Goal: Information Seeking & Learning: Learn about a topic

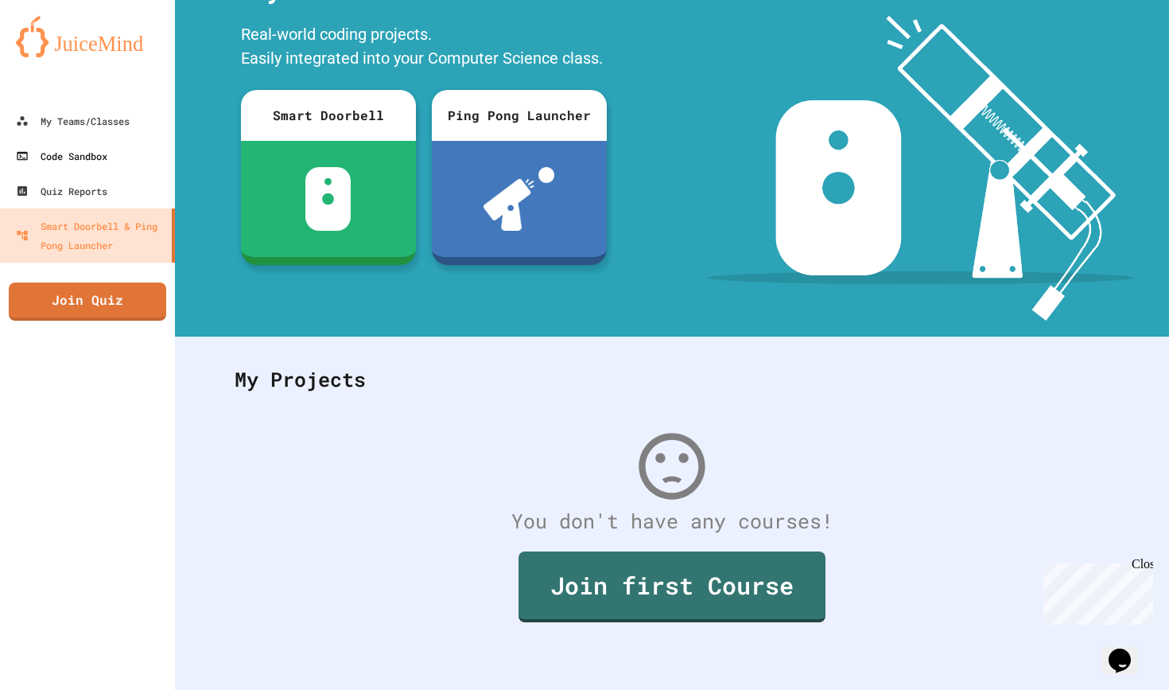
scroll to position [95, 0]
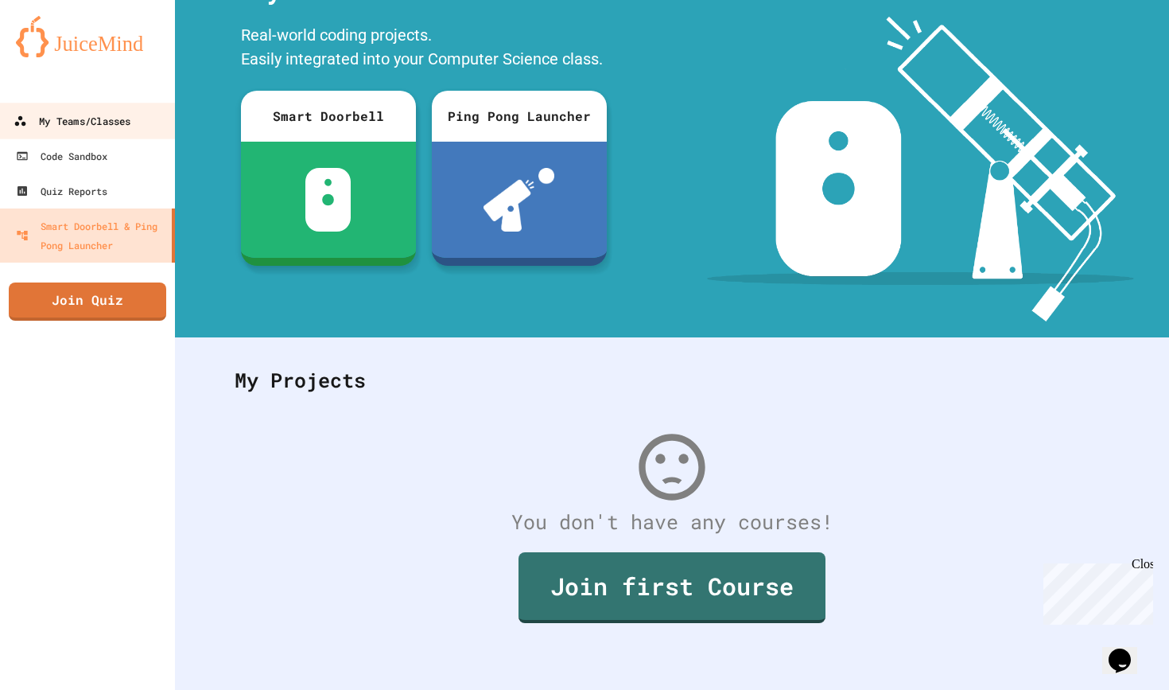
click at [78, 109] on link "My Teams/Classes" at bounding box center [88, 121] width 181 height 36
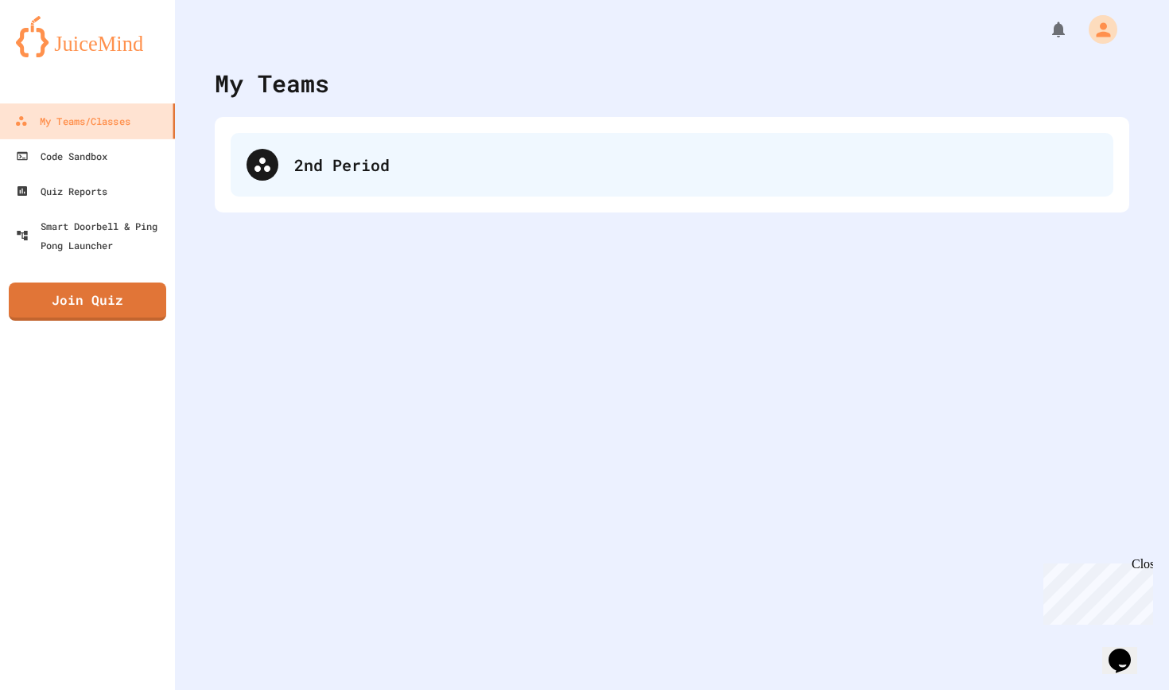
click at [332, 168] on div "2nd Period" at bounding box center [695, 165] width 803 height 24
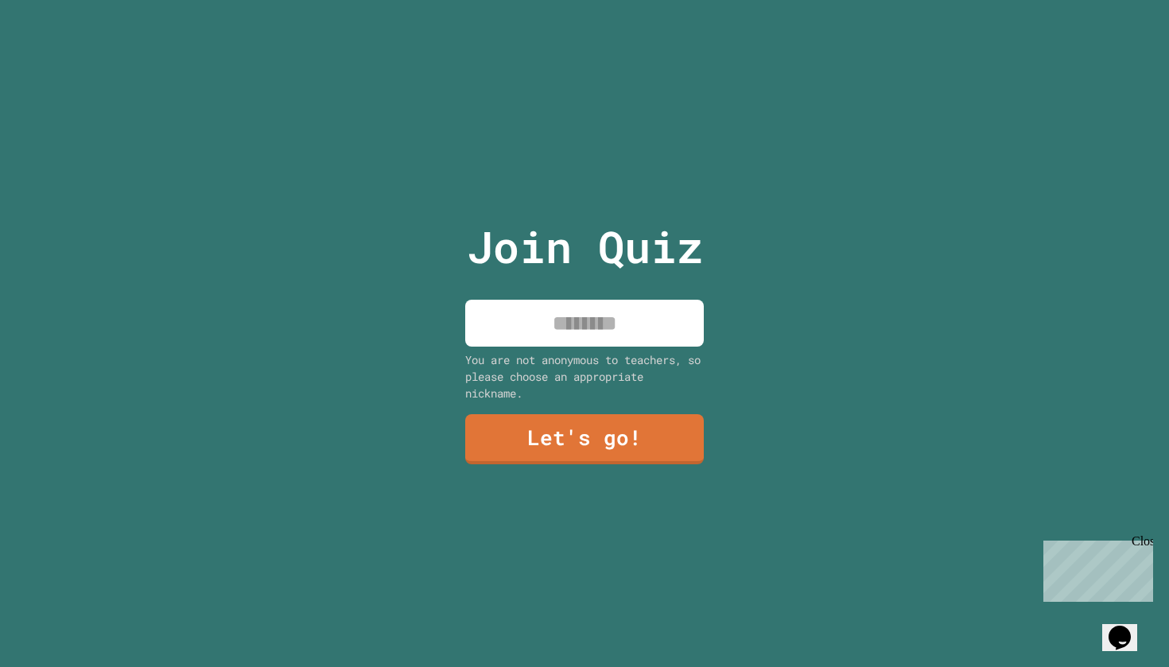
click at [546, 321] on input at bounding box center [584, 323] width 239 height 47
type input "**********"
click at [614, 435] on link "Let's go!" at bounding box center [585, 438] width 243 height 52
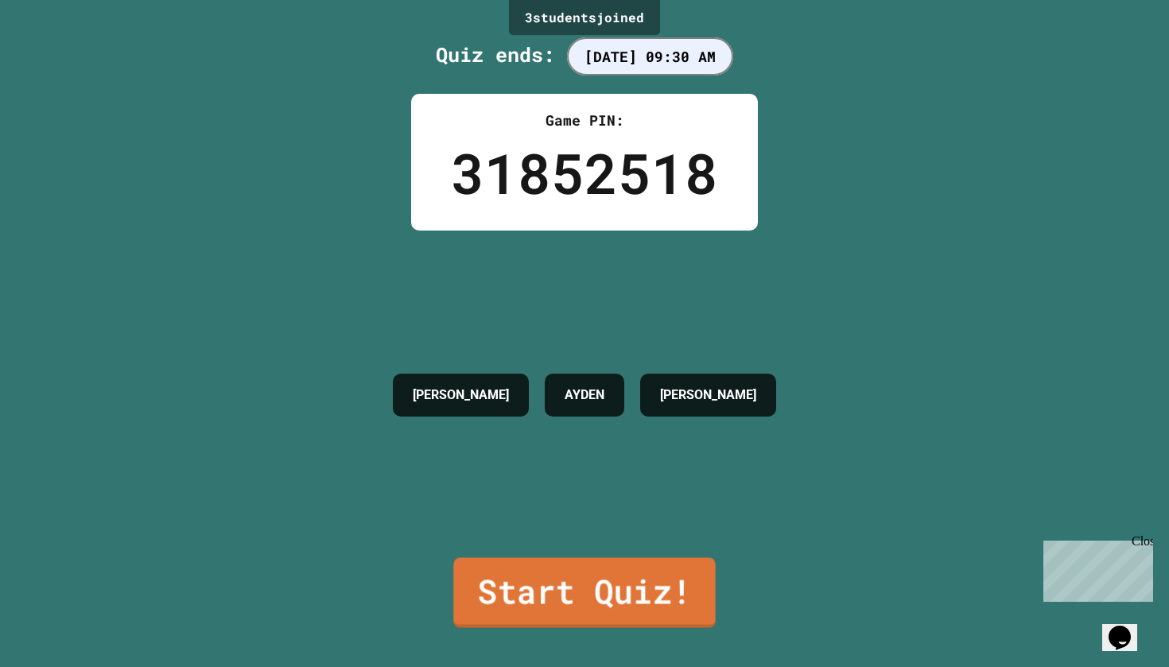
click at [561, 583] on link "Start Quiz!" at bounding box center [584, 593] width 262 height 70
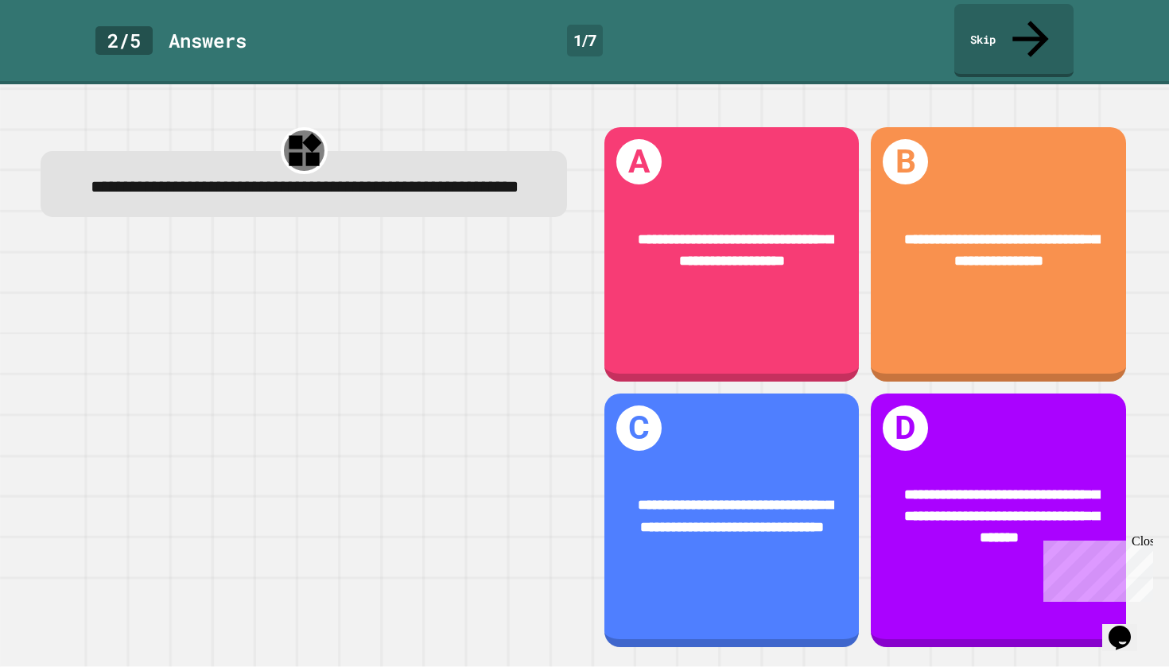
click at [221, 30] on div "Answer s" at bounding box center [208, 40] width 78 height 29
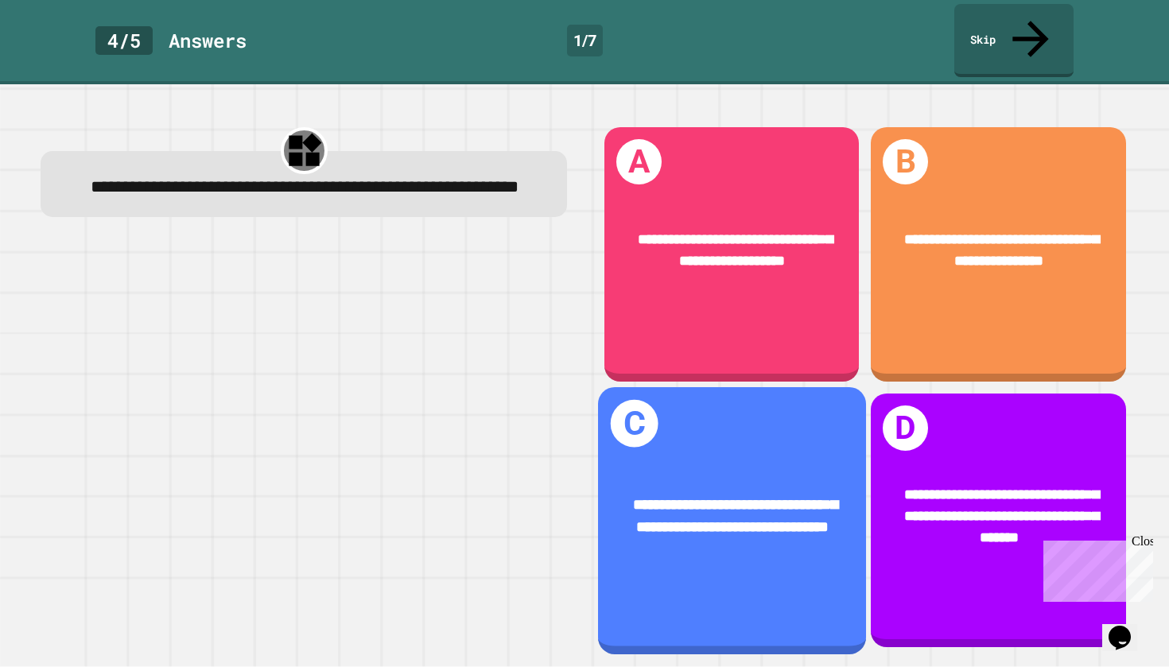
click at [670, 548] on div "**********" at bounding box center [732, 516] width 268 height 105
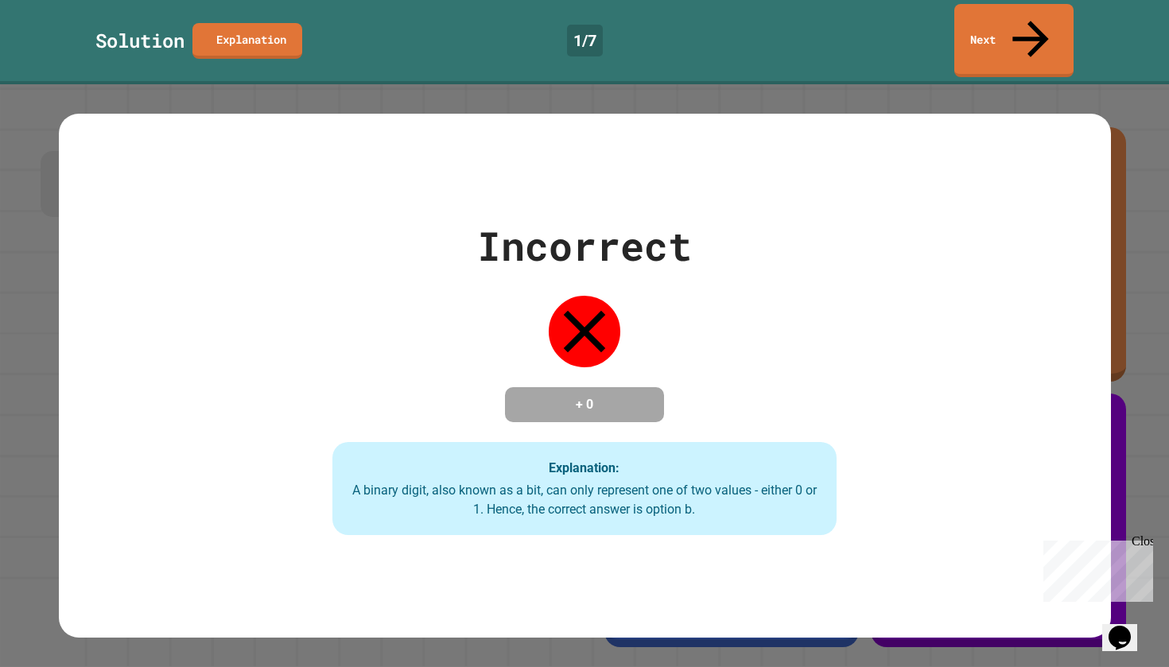
click at [682, 84] on div "Incorrect + 0 Explanation: A binary digit, also known as a bit, can only repres…" at bounding box center [584, 375] width 1169 height 583
click at [1035, 29] on link "Next" at bounding box center [1014, 40] width 120 height 74
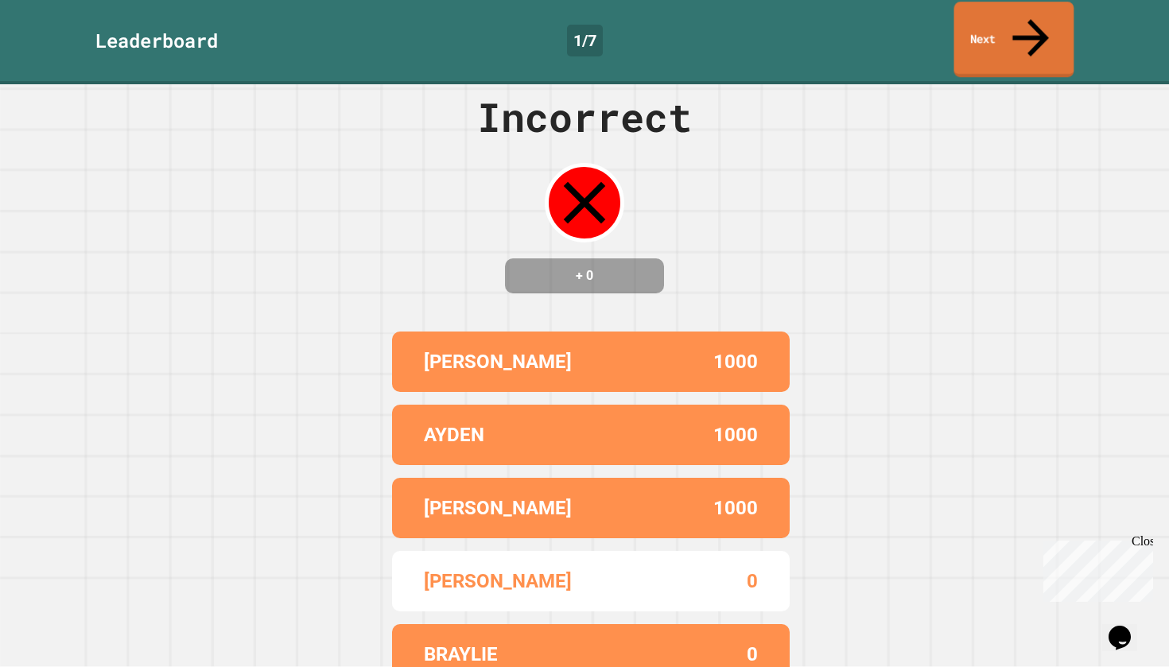
click at [986, 33] on link "Next" at bounding box center [1014, 40] width 120 height 76
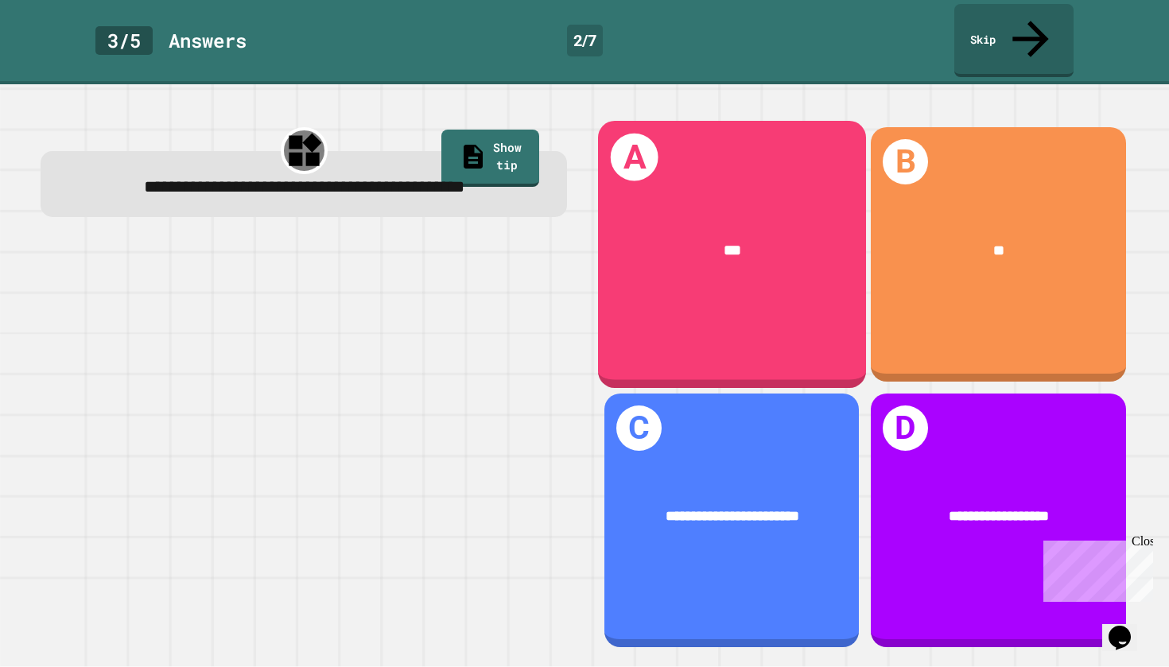
click at [716, 239] on div "***" at bounding box center [732, 250] width 268 height 83
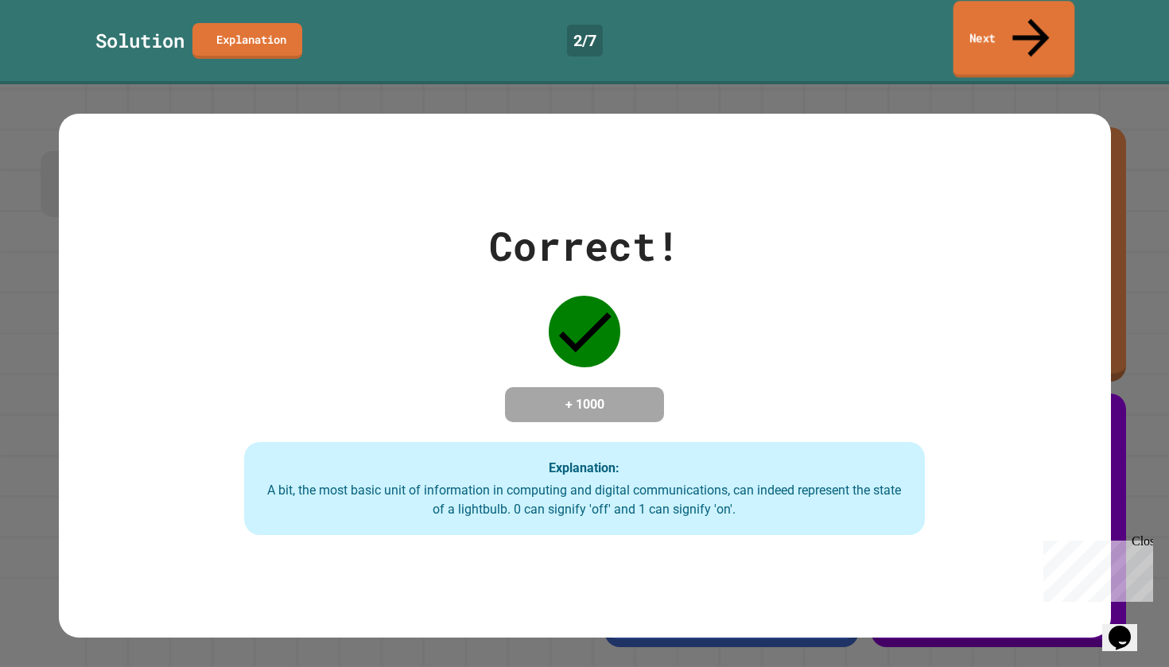
click at [1071, 21] on div "Solution Explanation 2 / 7 Next" at bounding box center [584, 40] width 1169 height 73
click at [1008, 28] on link "Next" at bounding box center [1014, 38] width 115 height 77
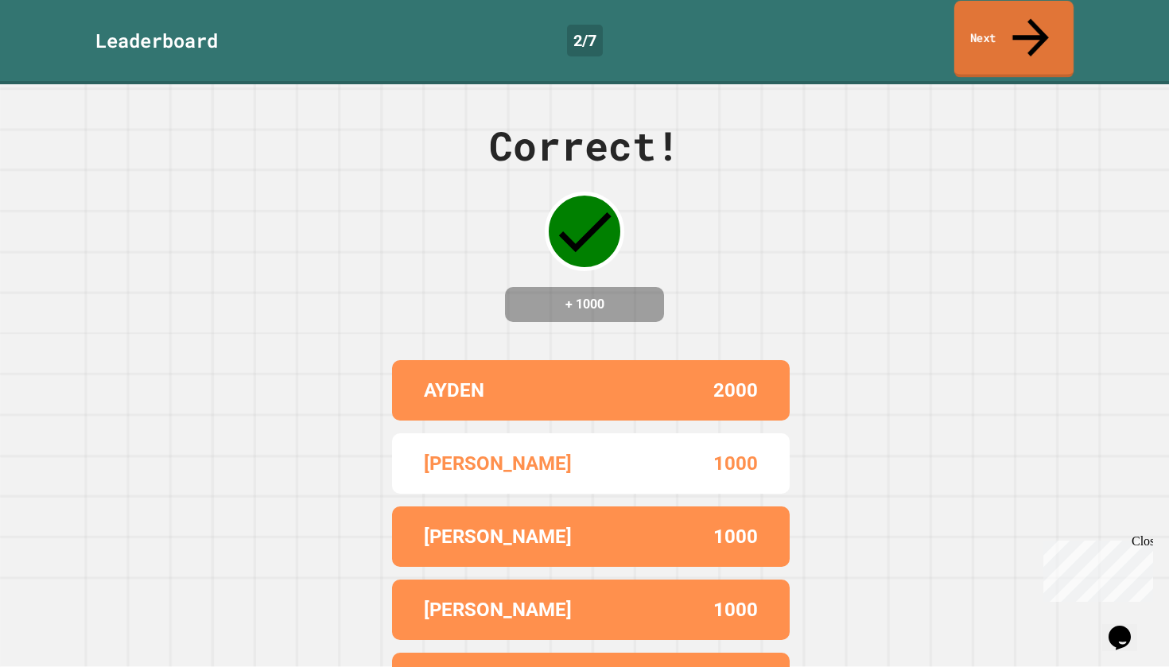
click at [1055, 33] on link "Next" at bounding box center [1013, 39] width 119 height 77
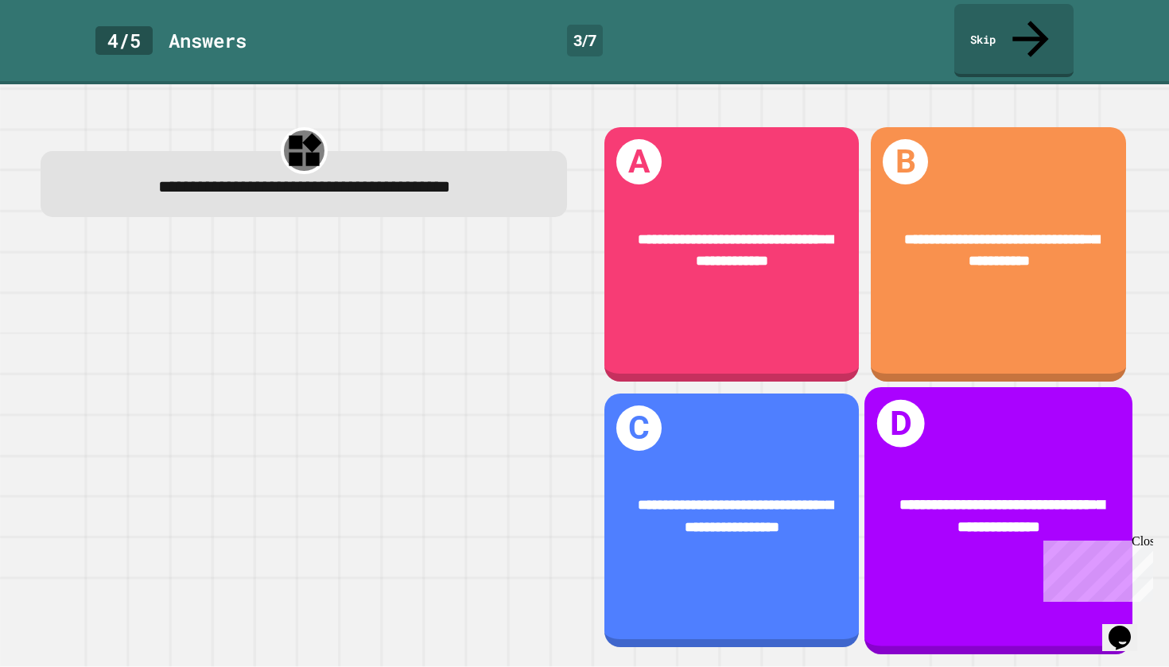
click at [897, 553] on div "**********" at bounding box center [998, 516] width 268 height 105
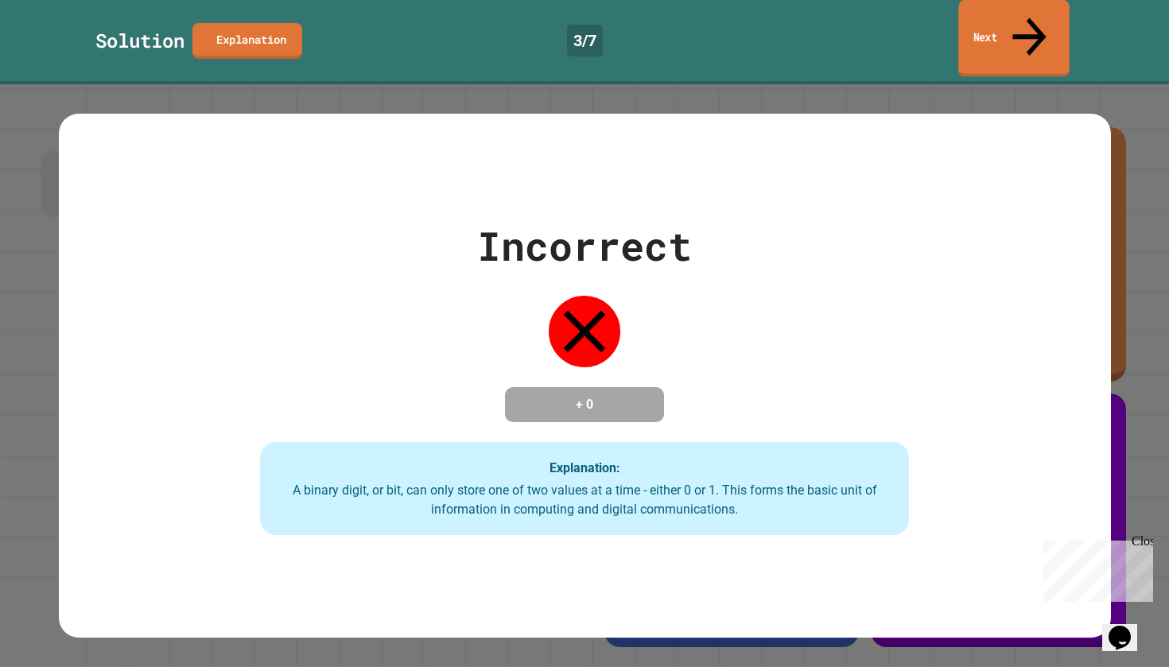
click at [1028, 29] on link "Next" at bounding box center [1013, 38] width 111 height 77
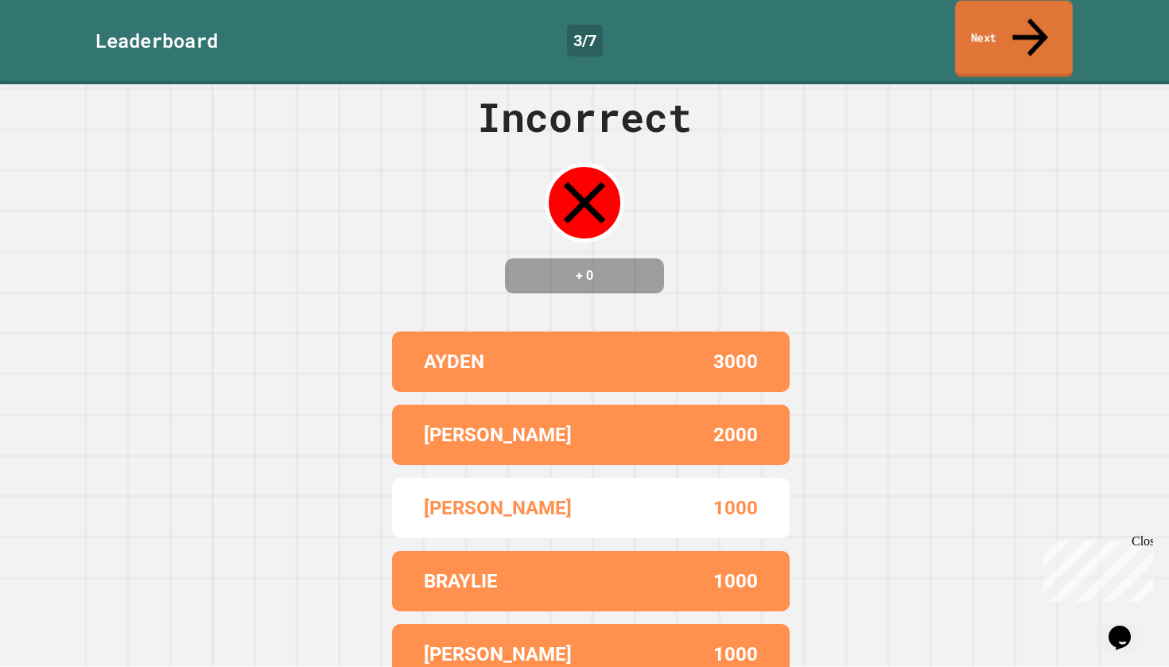
click at [977, 30] on link "Next" at bounding box center [1014, 39] width 118 height 77
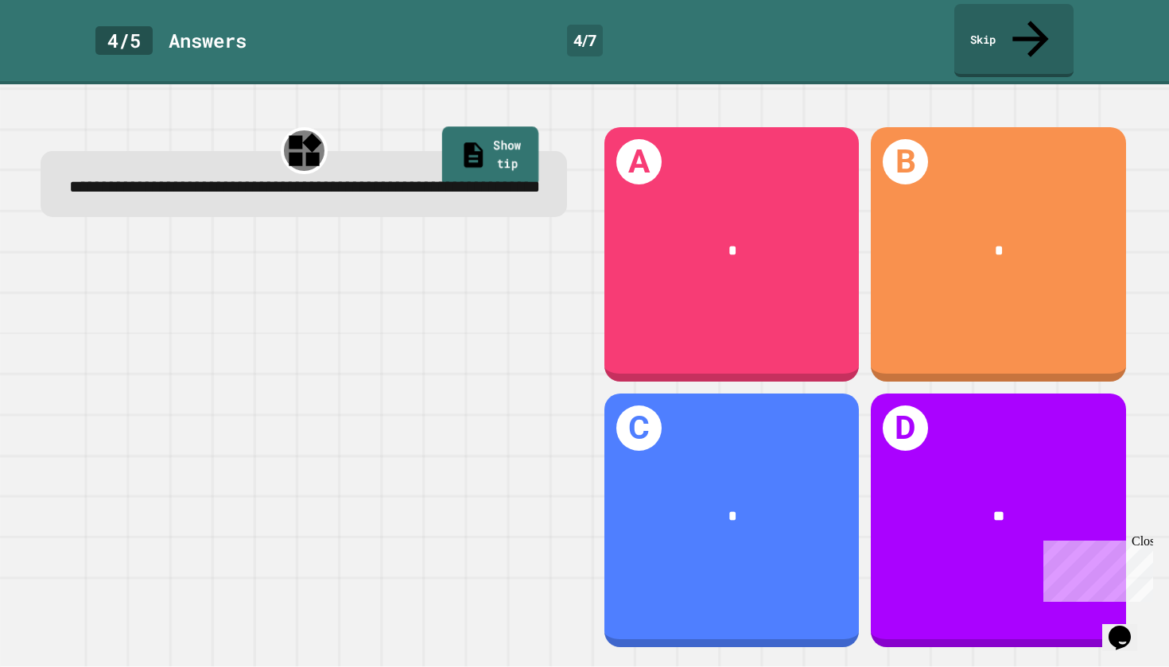
click at [505, 127] on link "Show tip" at bounding box center [489, 157] width 97 height 60
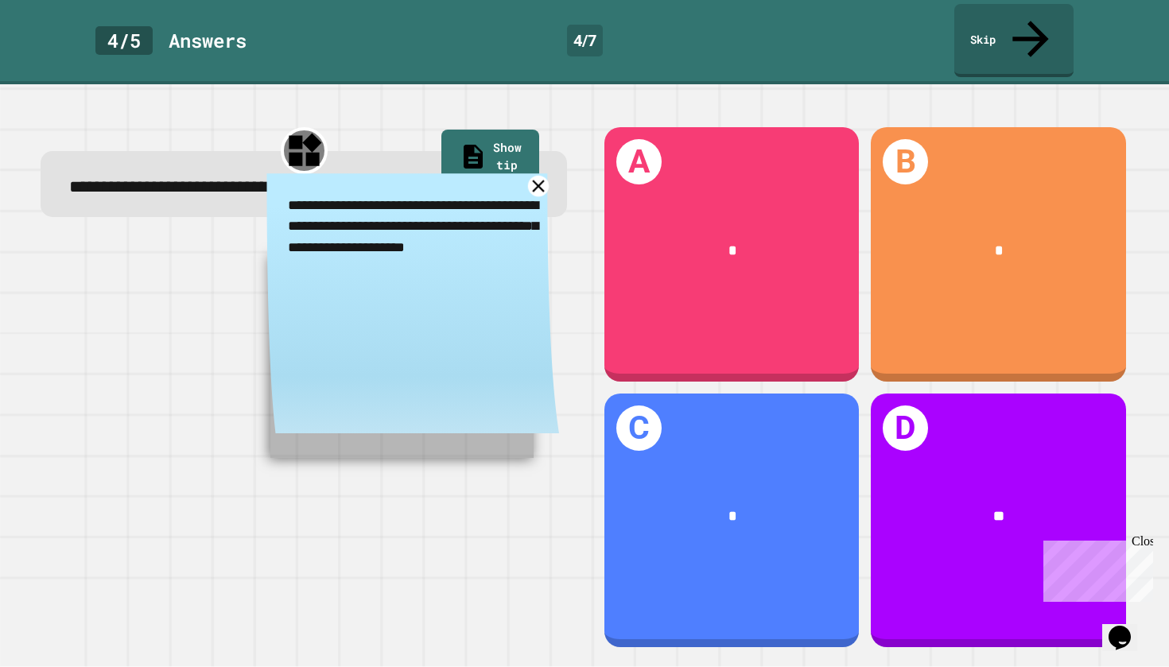
click at [534, 186] on icon at bounding box center [538, 186] width 21 height 21
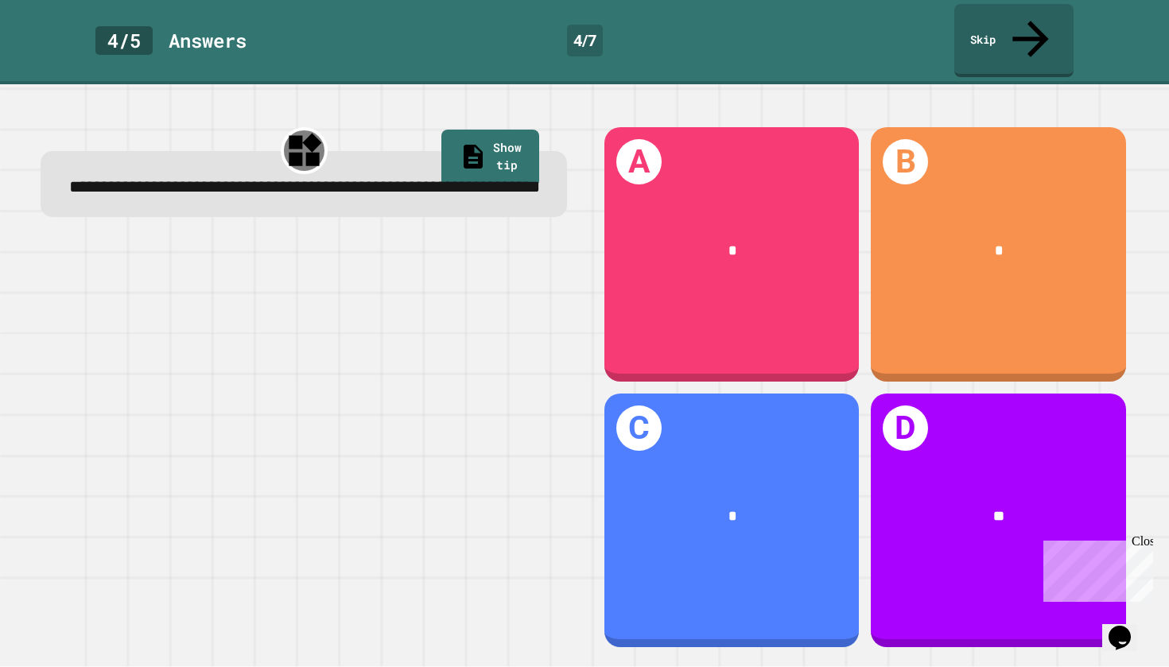
click at [454, 151] on div "**********" at bounding box center [304, 184] width 526 height 67
click at [462, 127] on link "Show tip" at bounding box center [490, 157] width 98 height 60
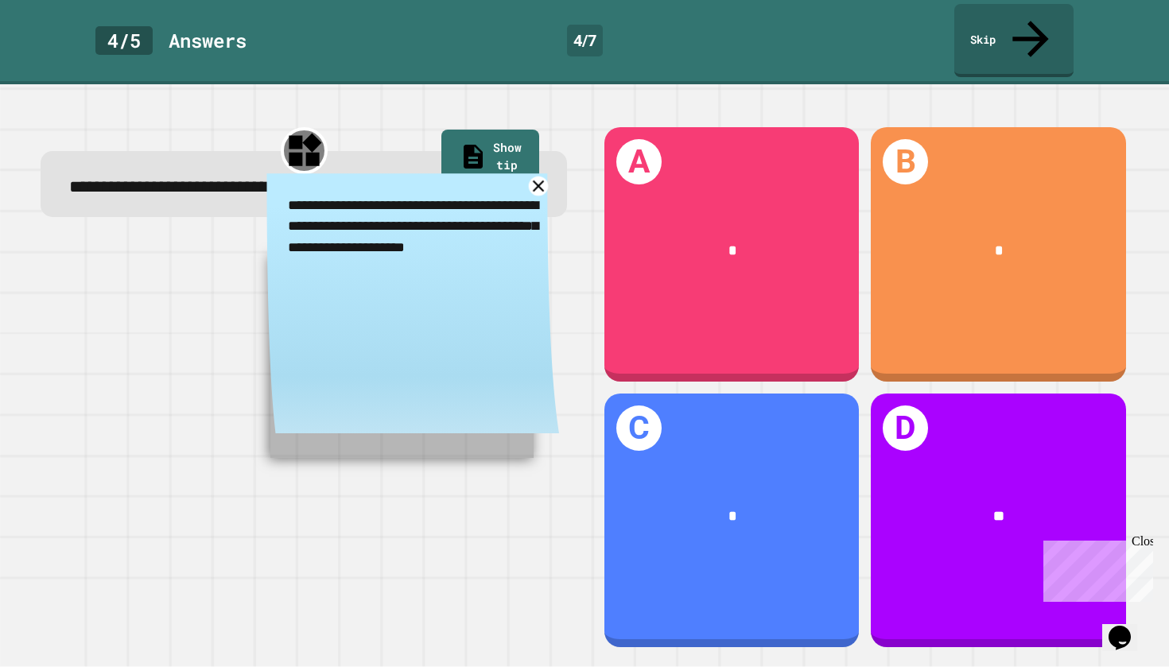
click at [539, 177] on icon at bounding box center [539, 187] width 20 height 20
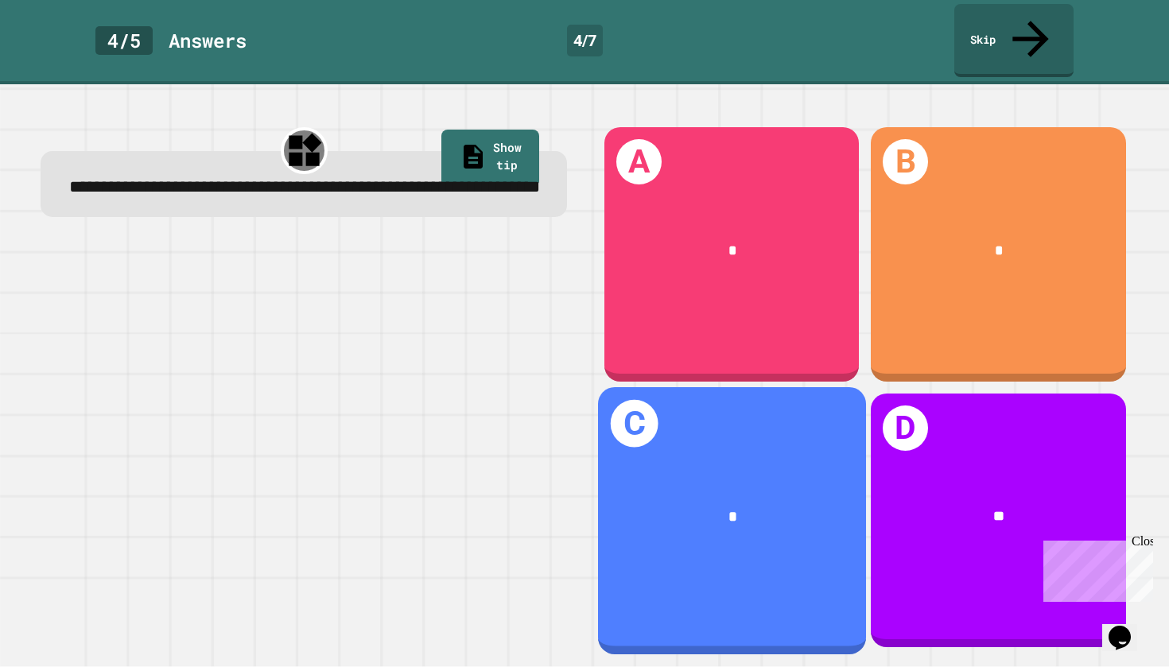
click at [648, 509] on div "*" at bounding box center [732, 516] width 208 height 23
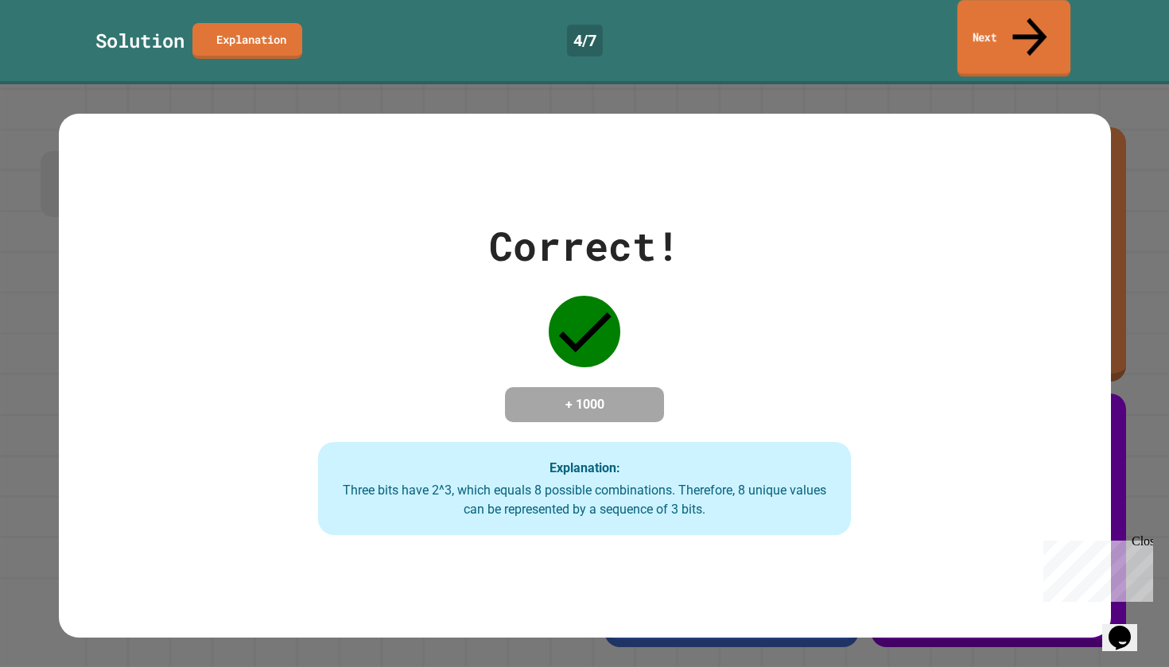
click at [1012, 25] on link "Next" at bounding box center [1014, 38] width 113 height 77
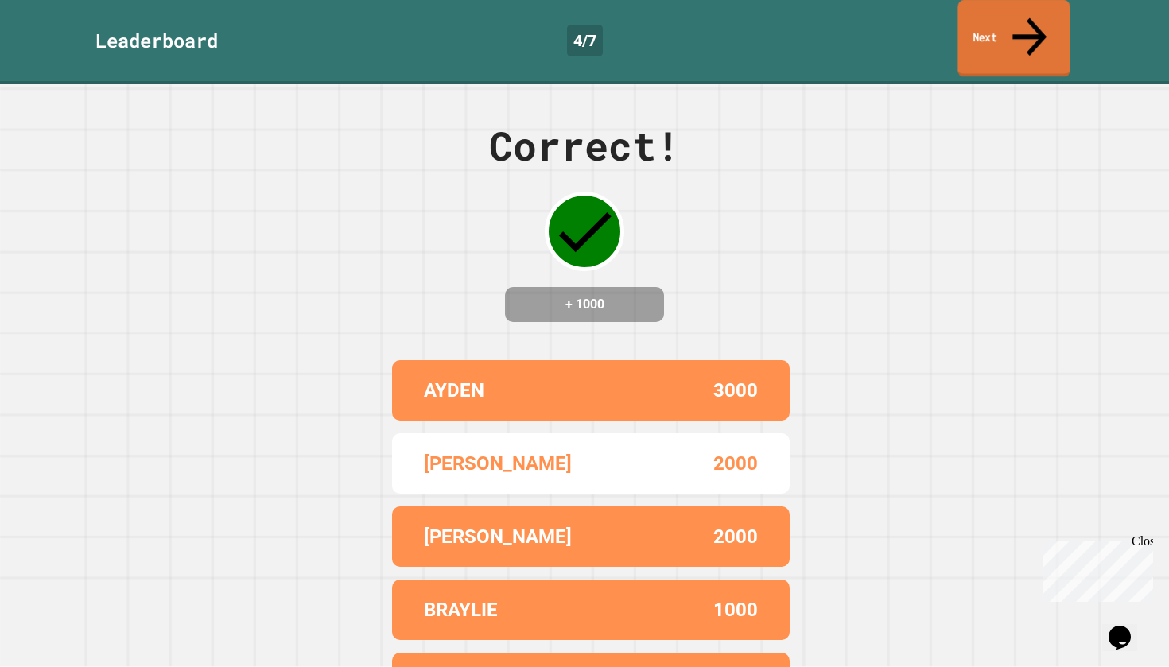
click at [976, 14] on link "Next" at bounding box center [1014, 38] width 112 height 77
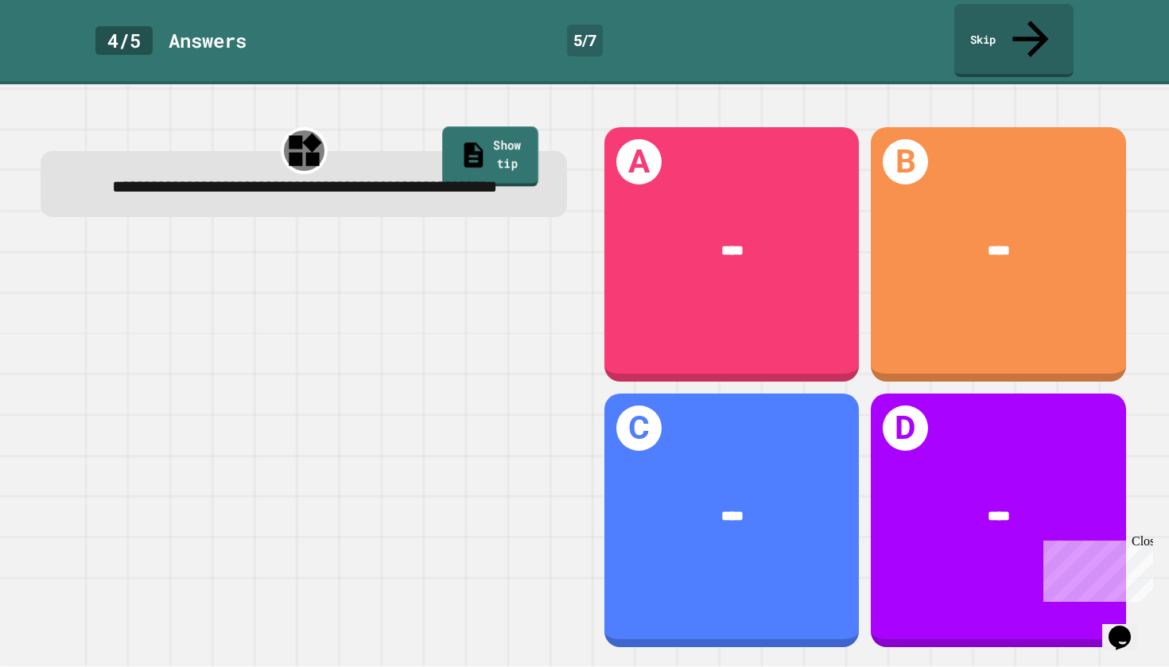
click at [470, 127] on link "Show tip" at bounding box center [490, 157] width 96 height 60
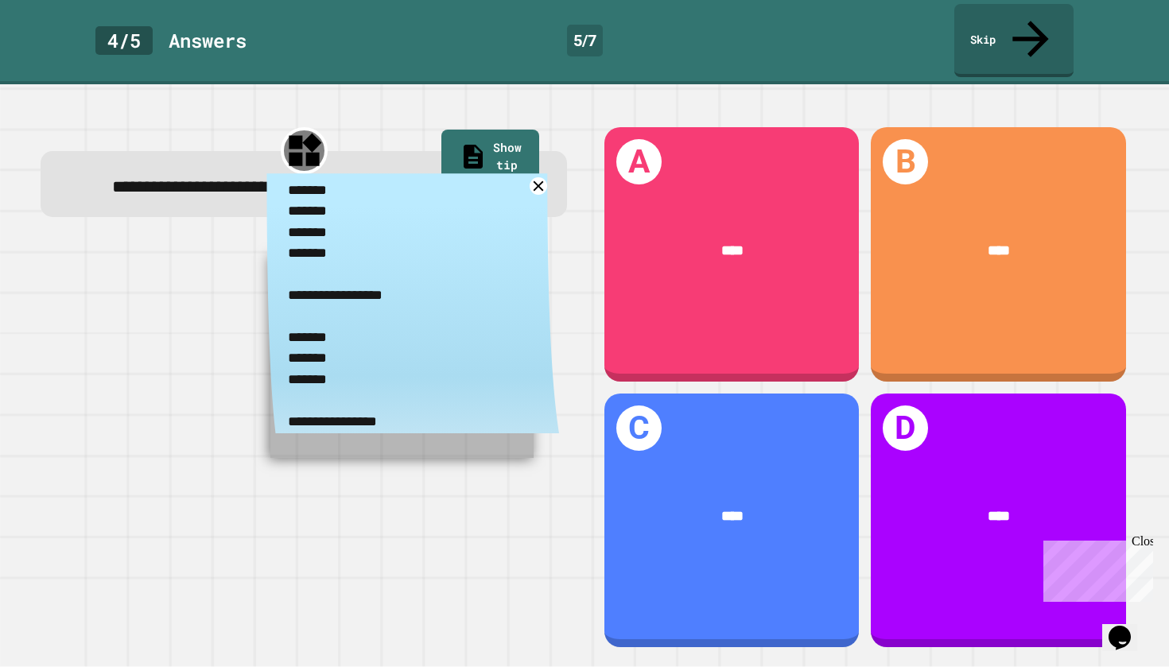
scroll to position [18, 0]
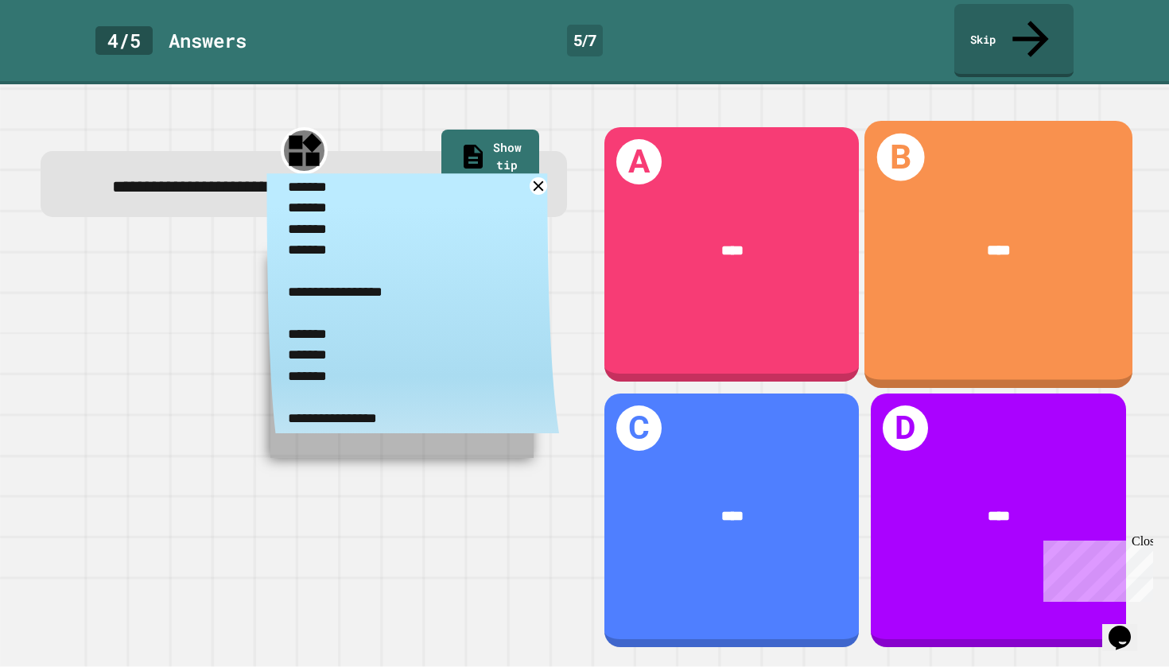
click at [904, 289] on div "B ****" at bounding box center [998, 254] width 268 height 267
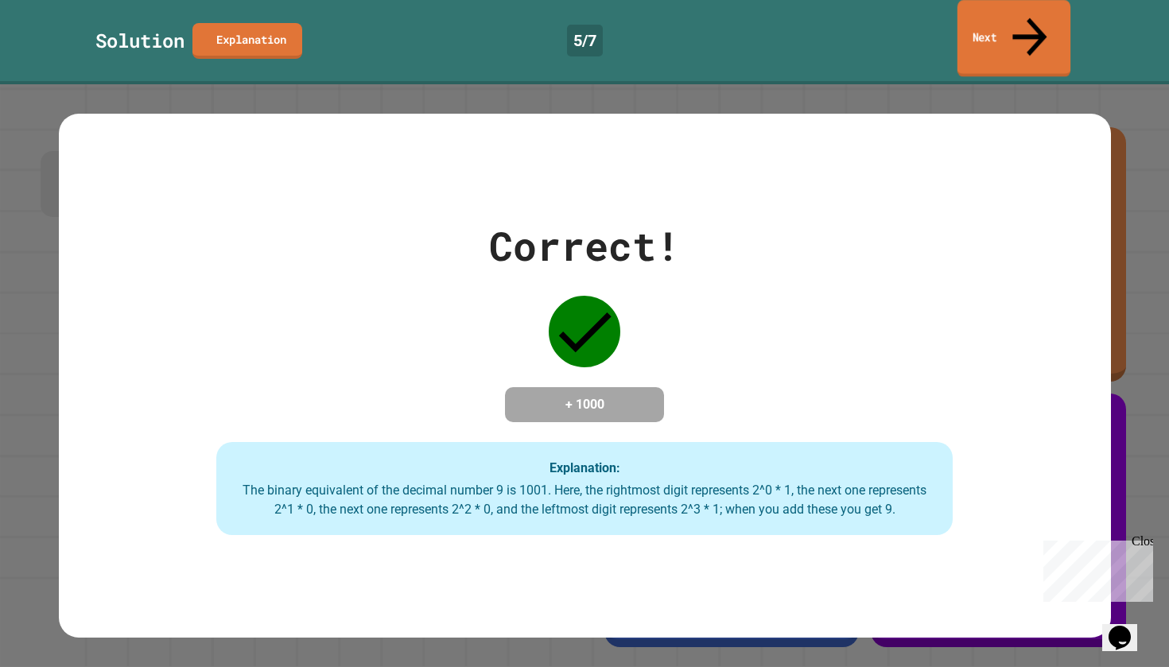
click at [1048, 29] on link "Next" at bounding box center [1014, 38] width 113 height 77
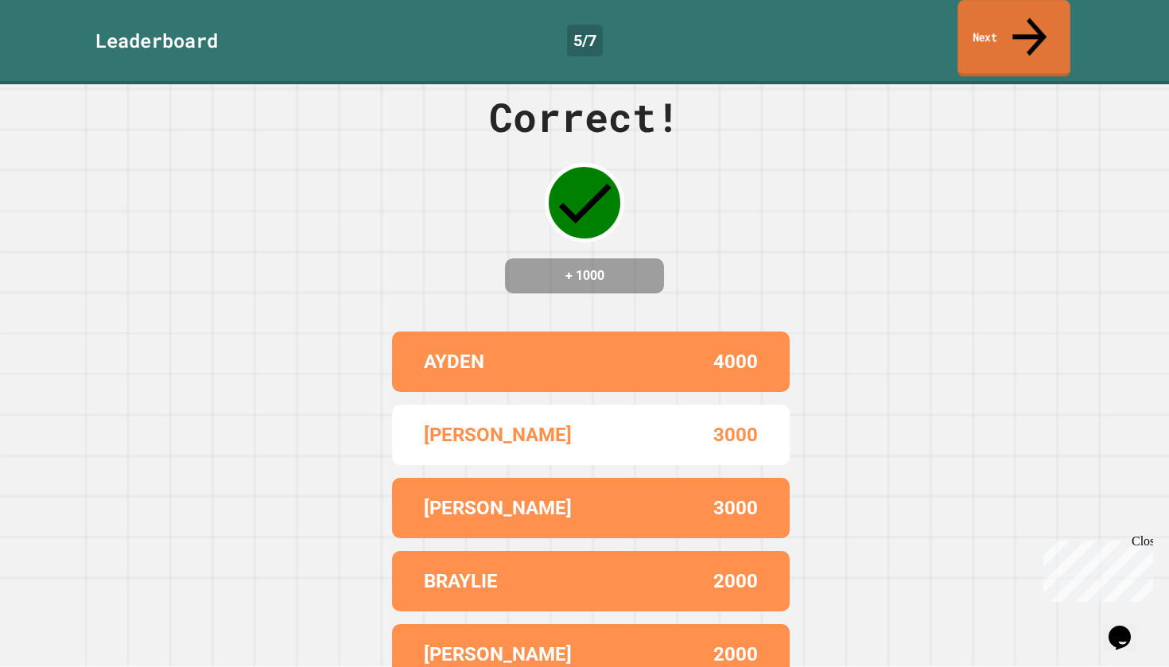
click at [1060, 25] on link "Next" at bounding box center [1014, 38] width 112 height 77
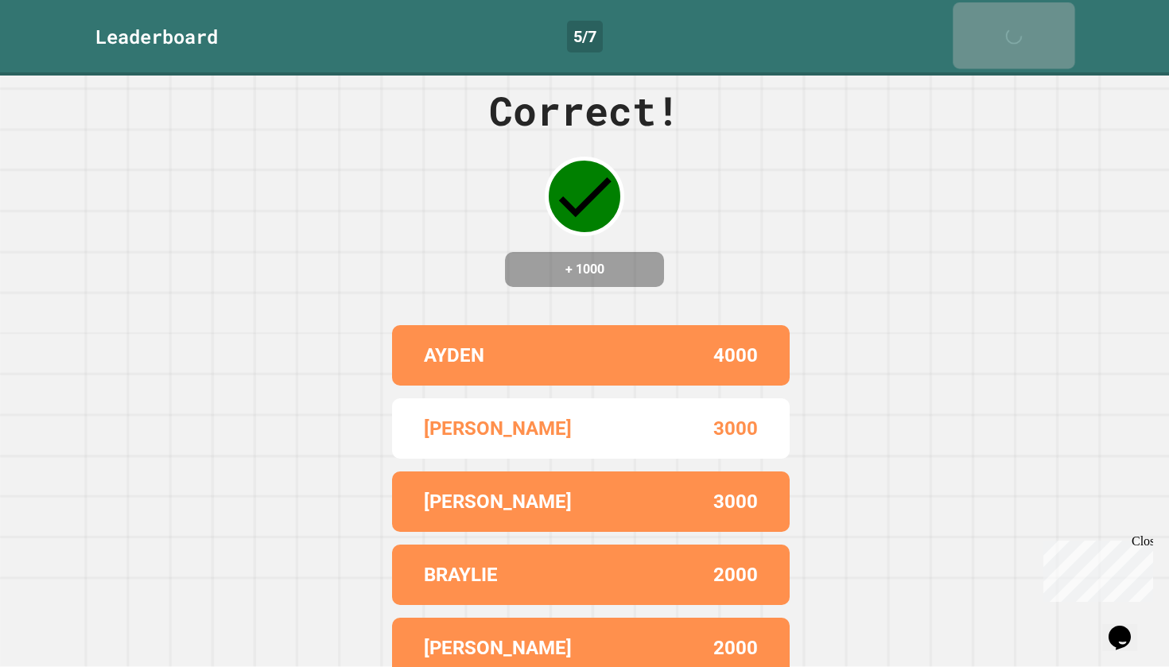
scroll to position [0, 0]
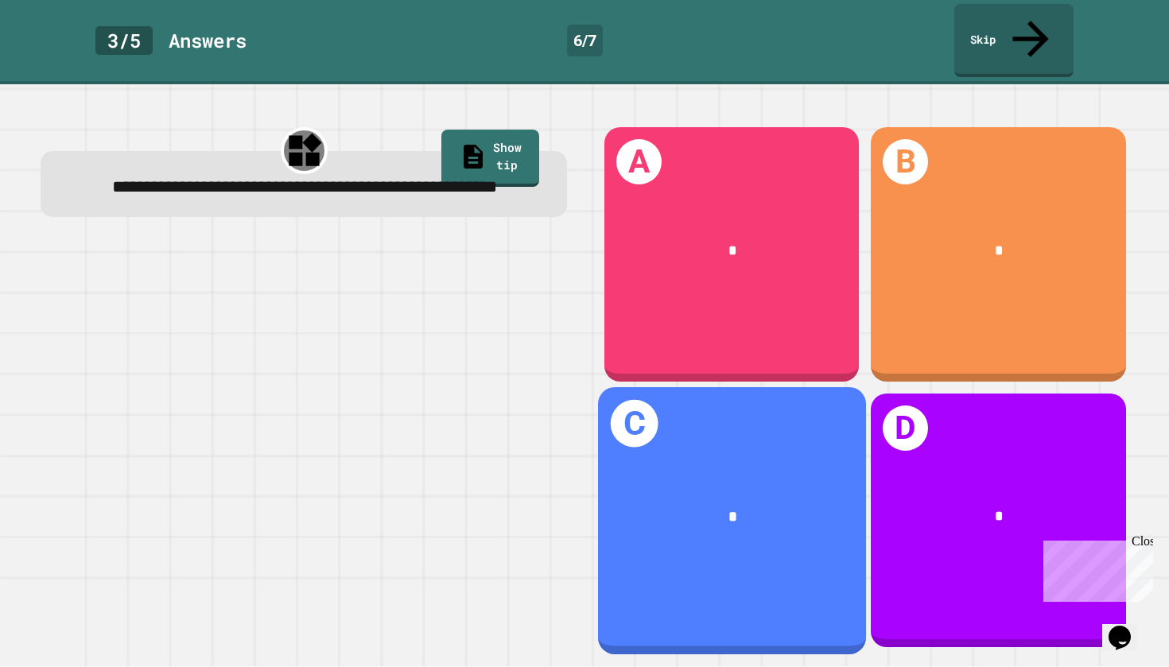
click at [707, 482] on div "*" at bounding box center [732, 516] width 268 height 83
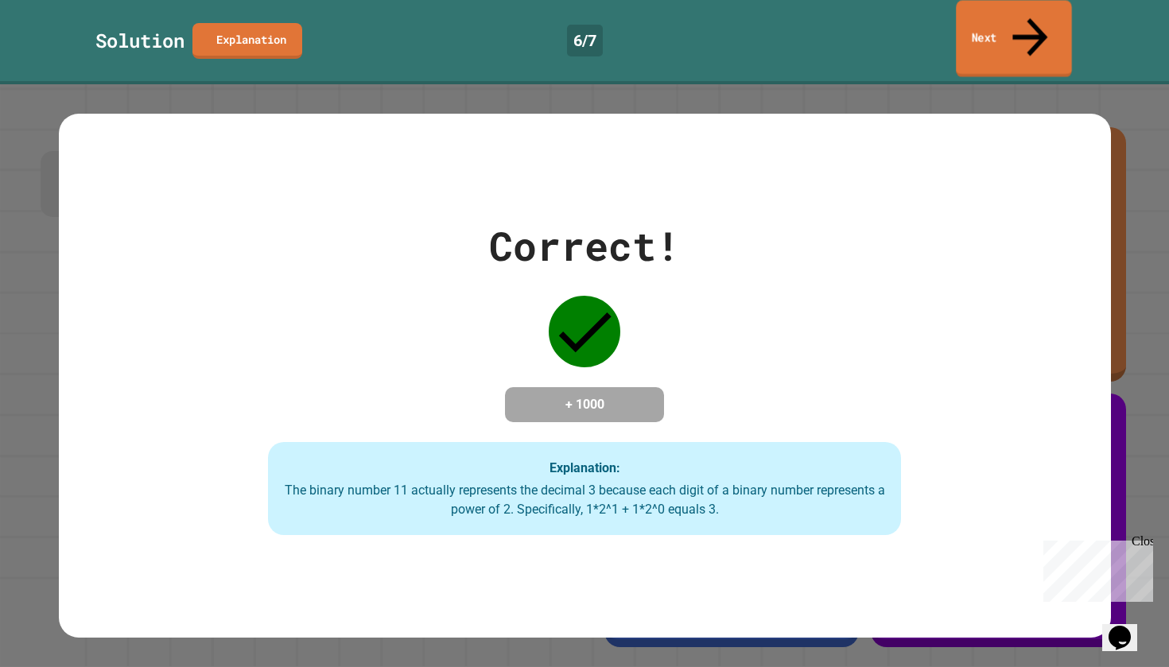
click at [1035, 7] on link "Next" at bounding box center [1014, 38] width 116 height 77
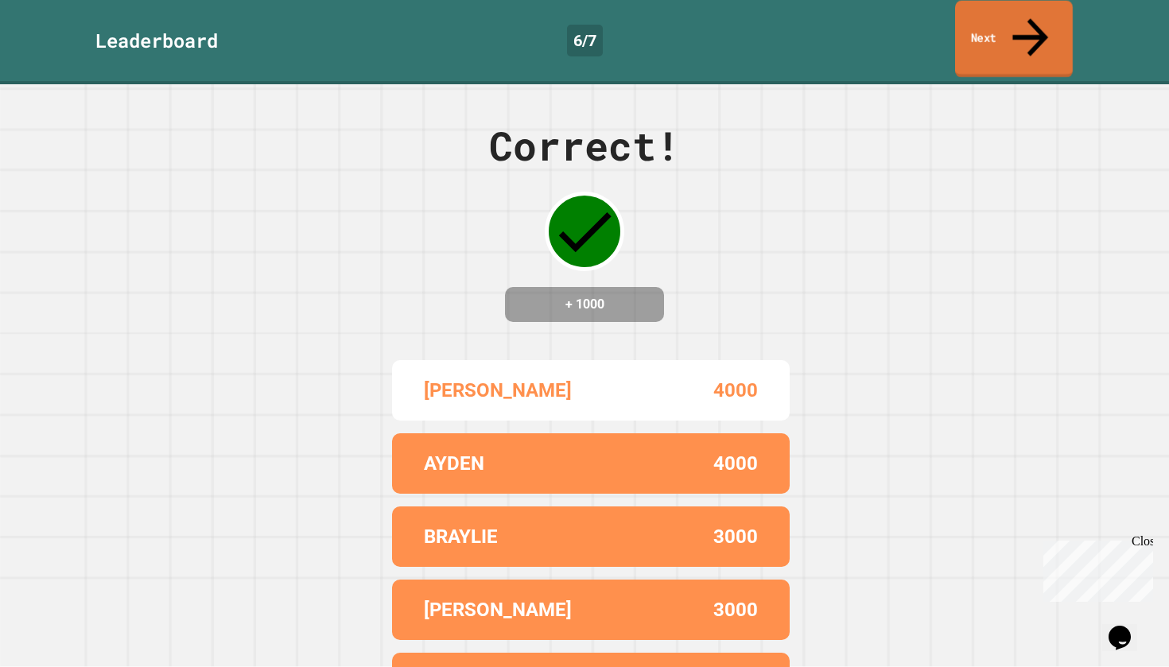
click at [992, 21] on link "Next" at bounding box center [1014, 39] width 118 height 77
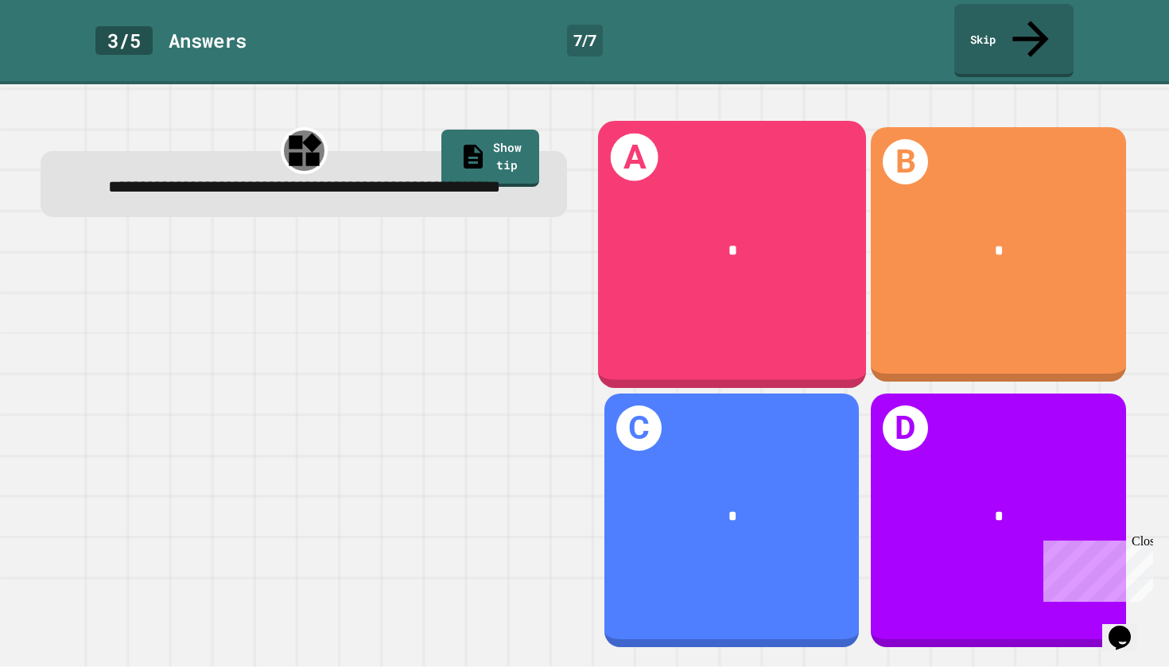
click at [709, 209] on div "*" at bounding box center [732, 250] width 268 height 83
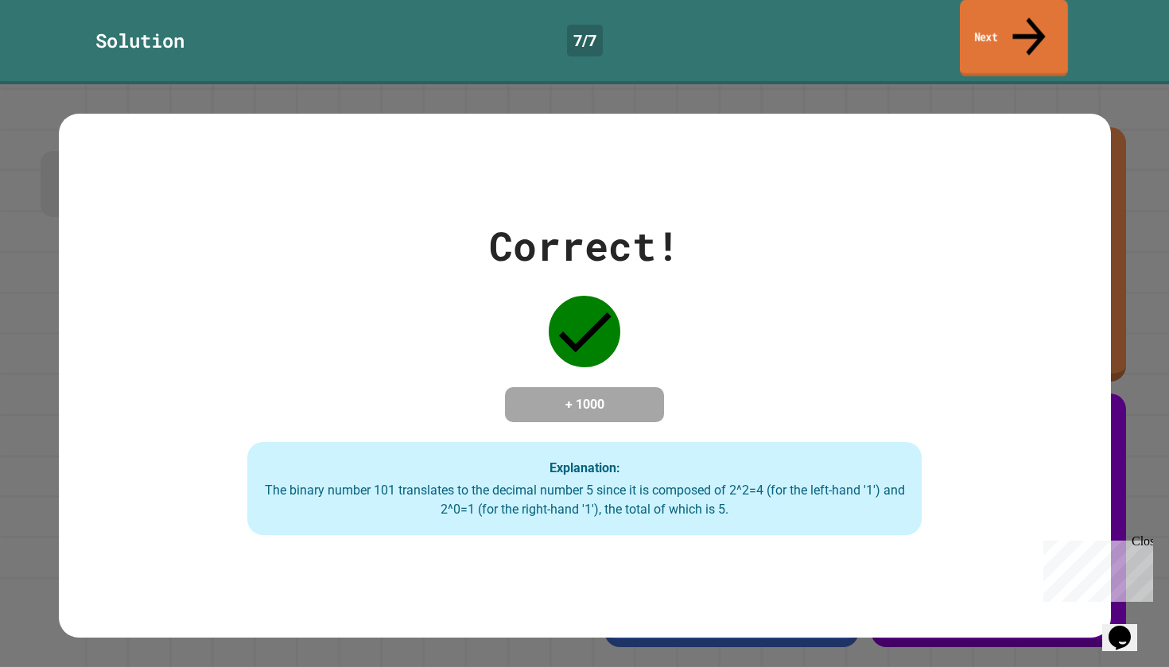
click at [1008, 32] on link "Next" at bounding box center [1014, 38] width 108 height 77
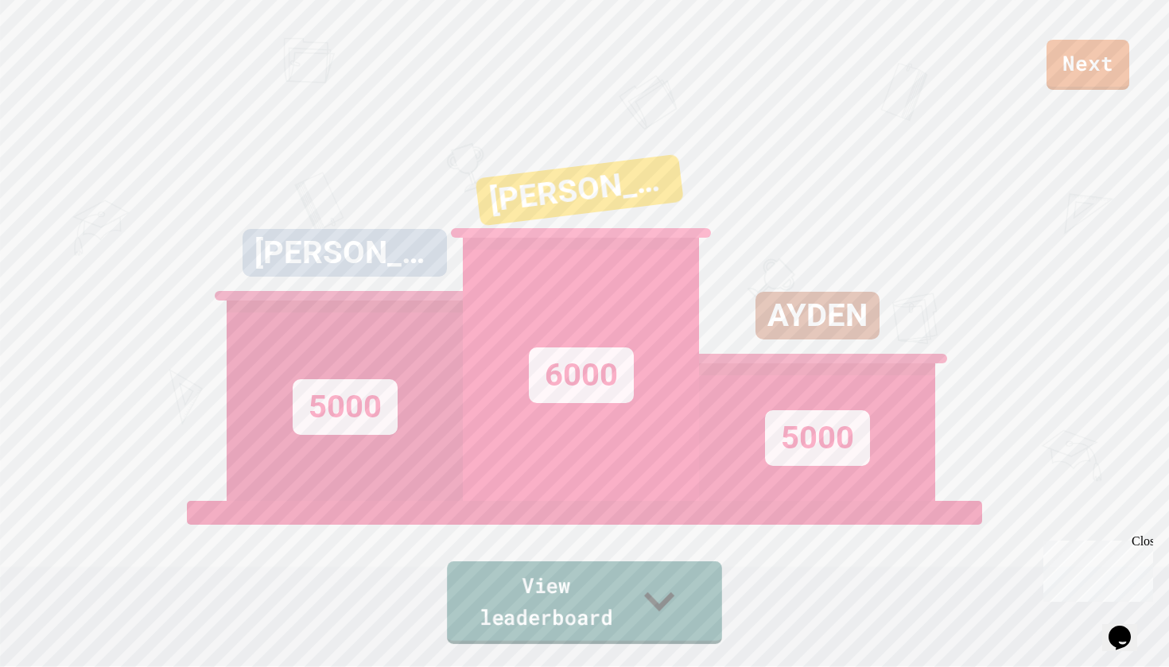
click at [639, 612] on link "View leaderboard" at bounding box center [584, 602] width 275 height 83
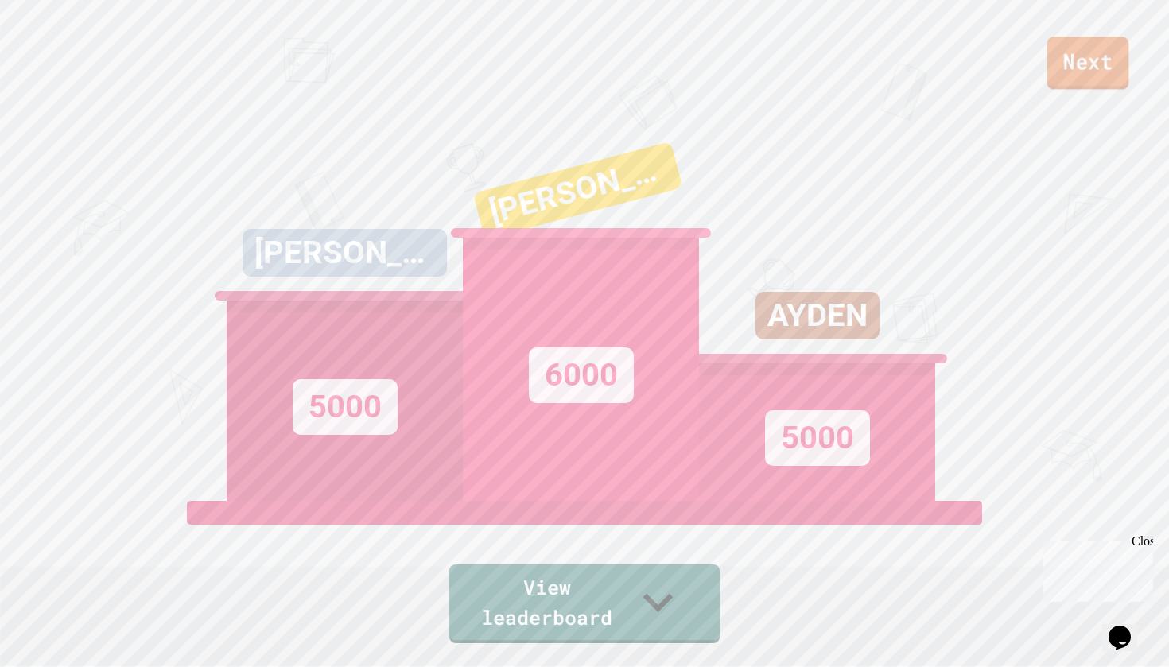
click at [1079, 46] on link "Next" at bounding box center [1088, 63] width 82 height 52
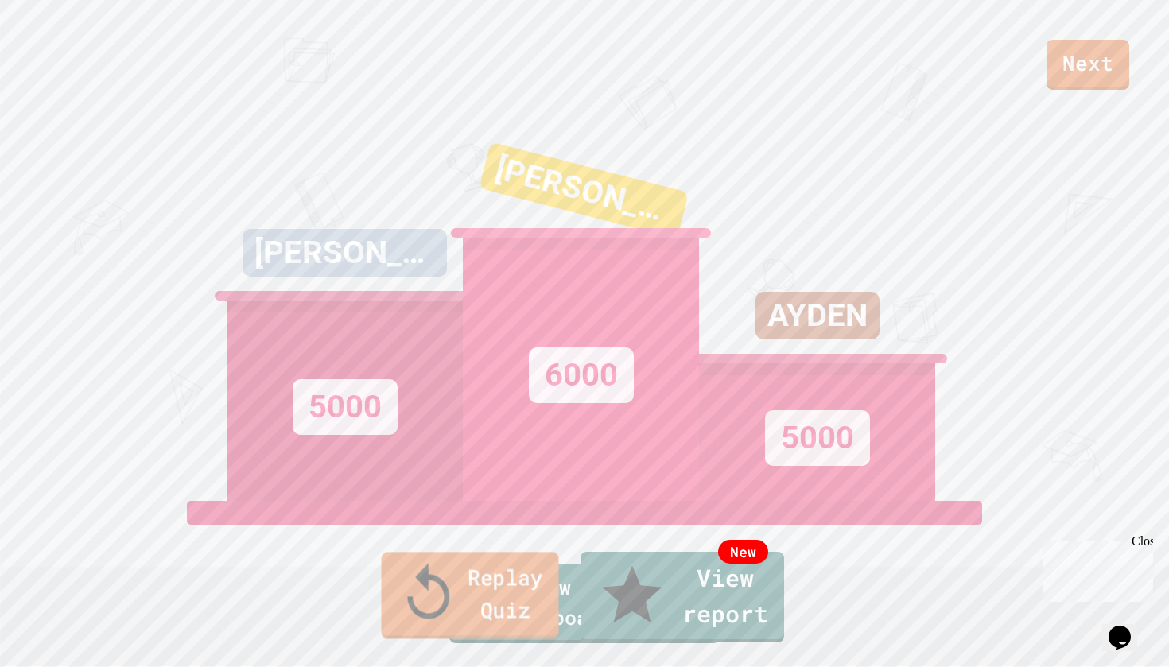
click at [468, 602] on link "Replay Quiz" at bounding box center [470, 595] width 177 height 87
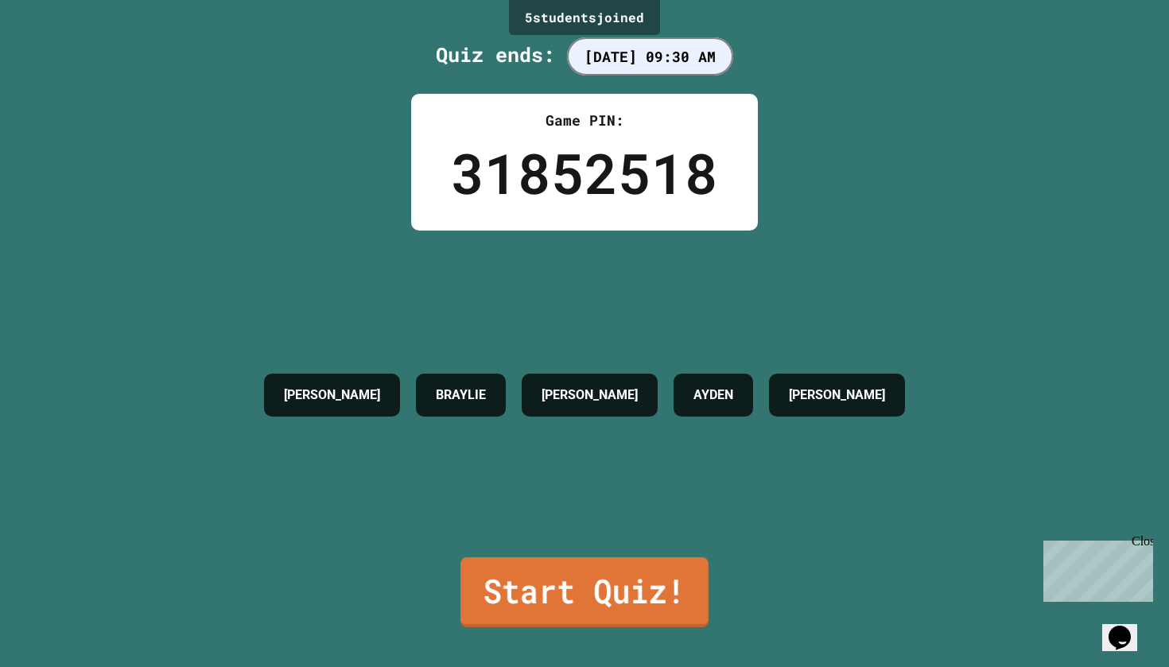
click at [616, 592] on link "Start Quiz!" at bounding box center [584, 593] width 248 height 70
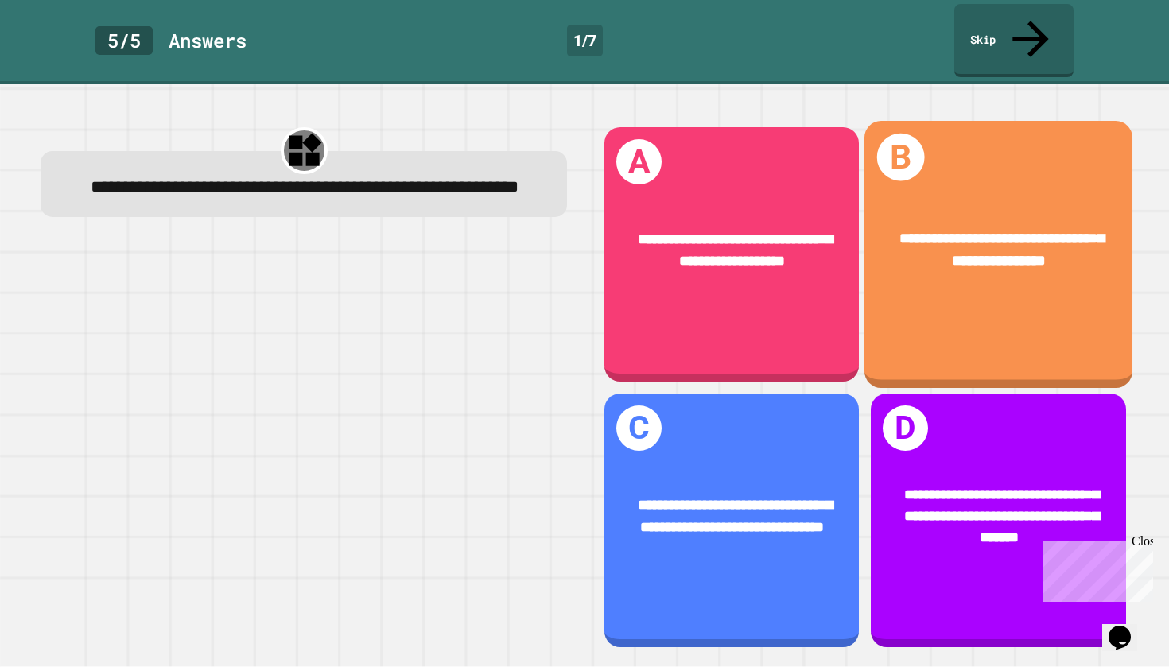
click at [1038, 238] on span "**********" at bounding box center [1001, 250] width 204 height 38
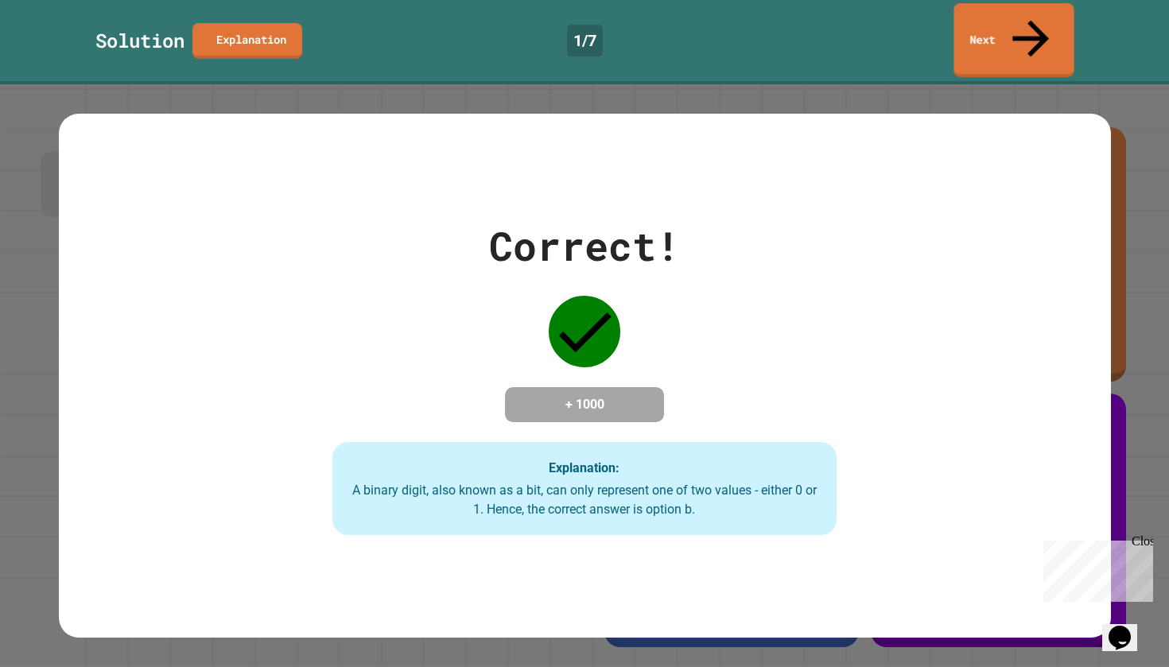
click at [1020, 37] on link "Next" at bounding box center [1014, 40] width 120 height 74
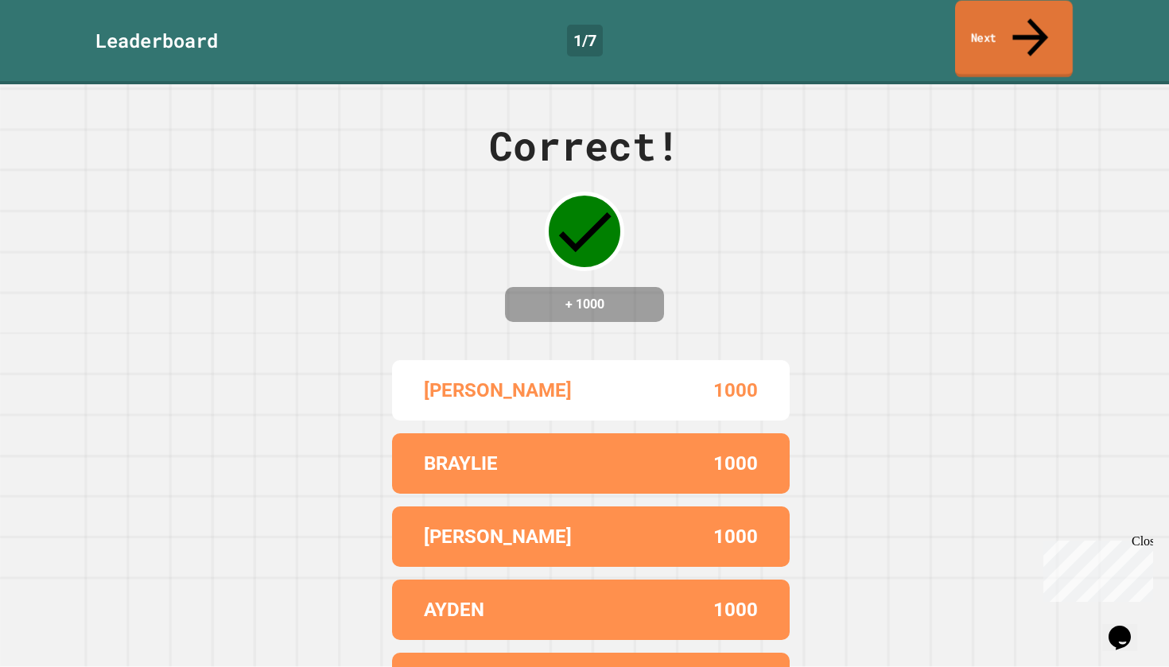
click at [1040, 30] on link "Next" at bounding box center [1014, 39] width 118 height 77
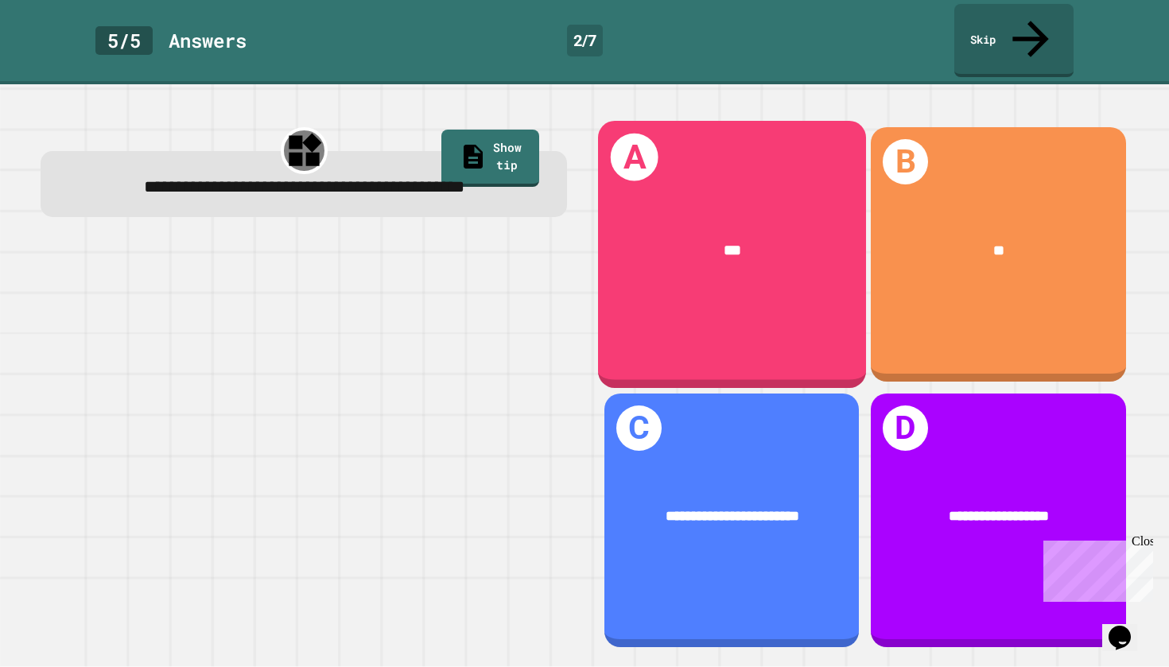
click at [766, 274] on div "A ***" at bounding box center [732, 254] width 268 height 267
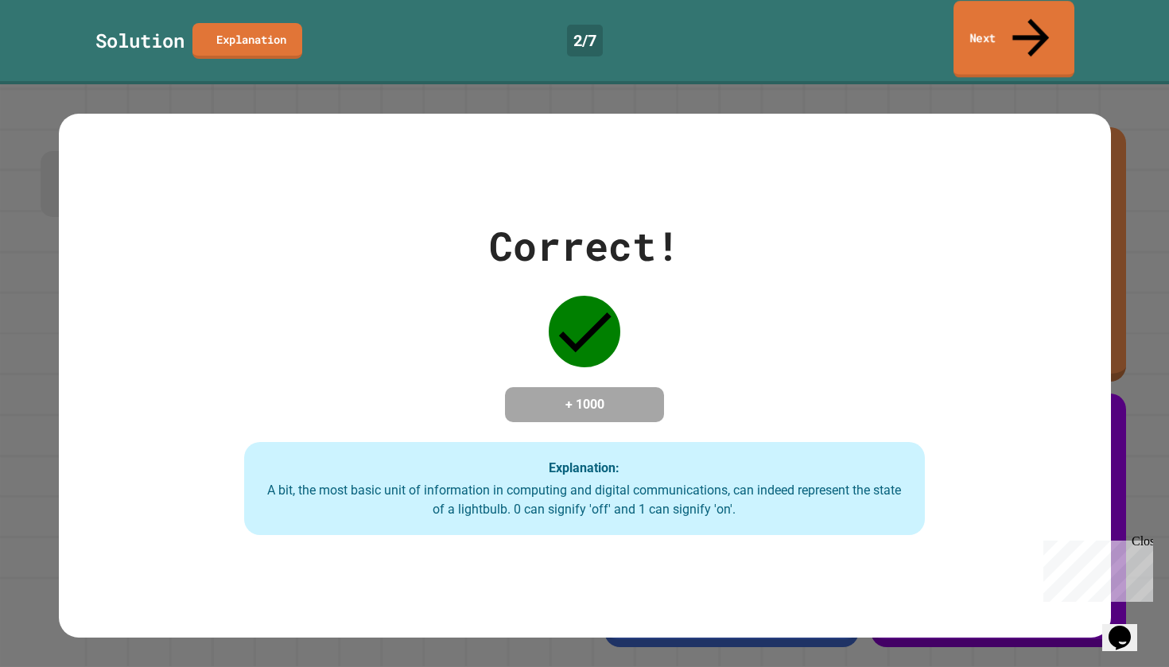
click at [1031, 3] on link "Next" at bounding box center [1014, 39] width 121 height 77
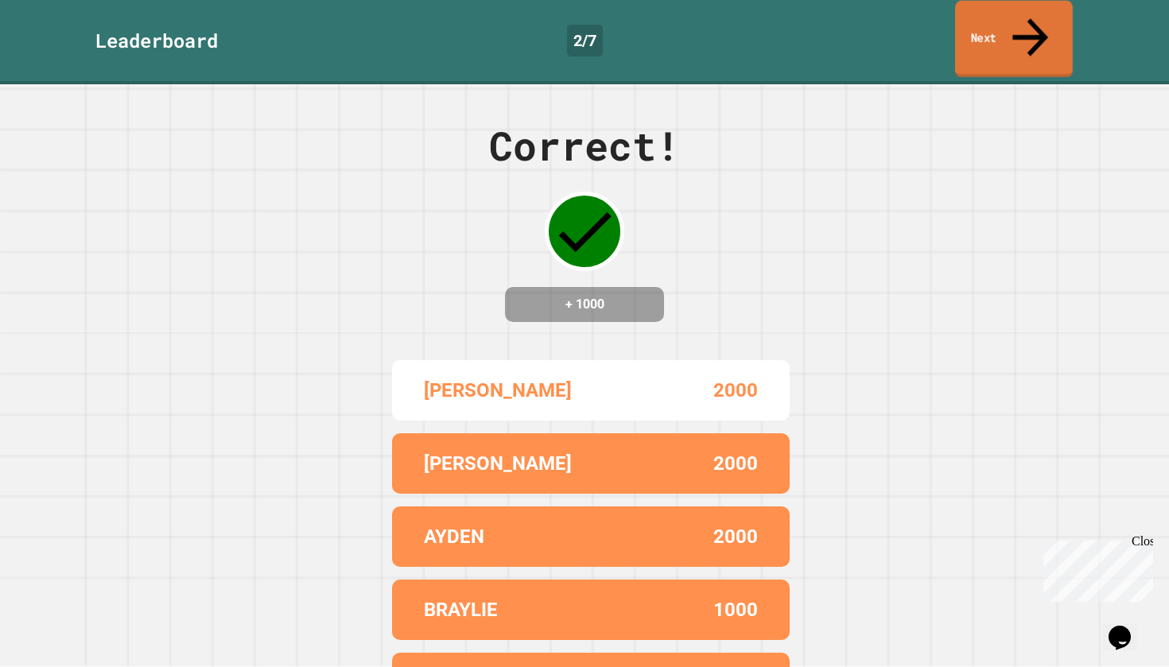
click at [989, 16] on link "Next" at bounding box center [1014, 39] width 118 height 77
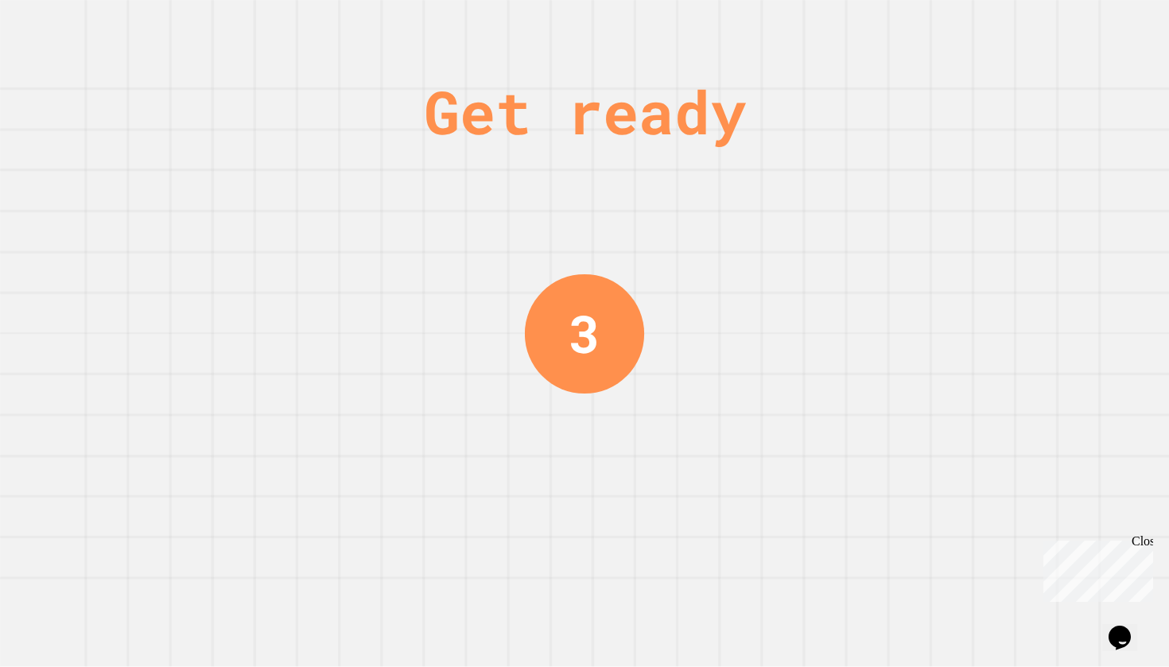
drag, startPoint x: 426, startPoint y: 126, endPoint x: 821, endPoint y: 95, distance: 395.7
click at [746, 100] on div "Get ready" at bounding box center [585, 112] width 322 height 90
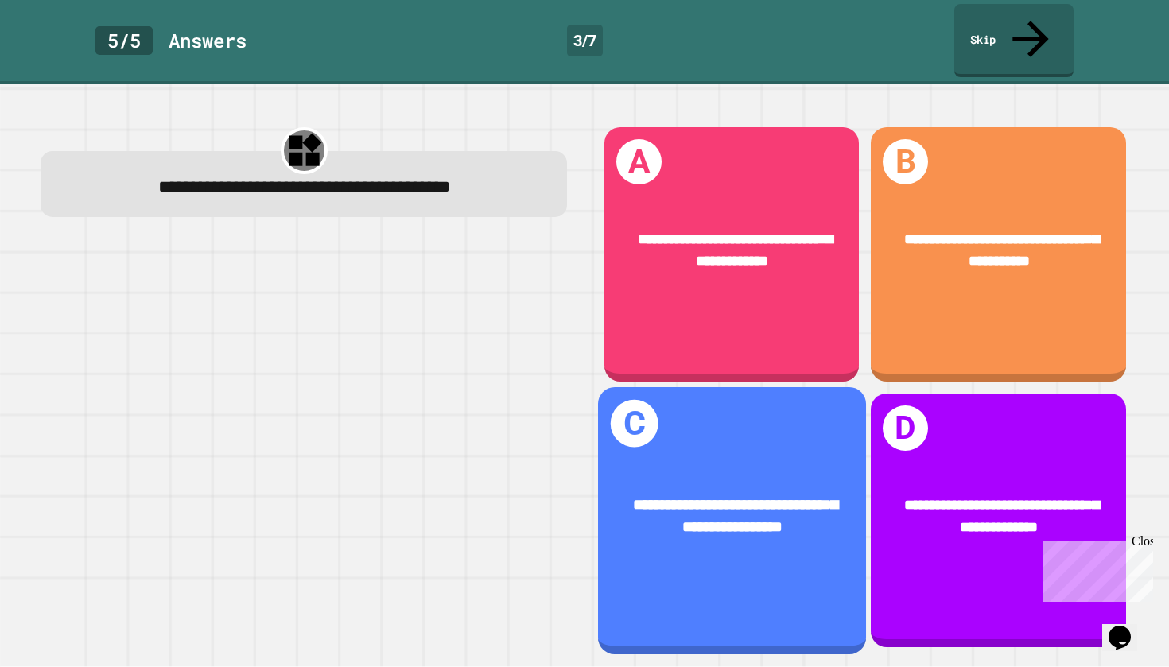
click at [703, 561] on div "**********" at bounding box center [732, 520] width 268 height 267
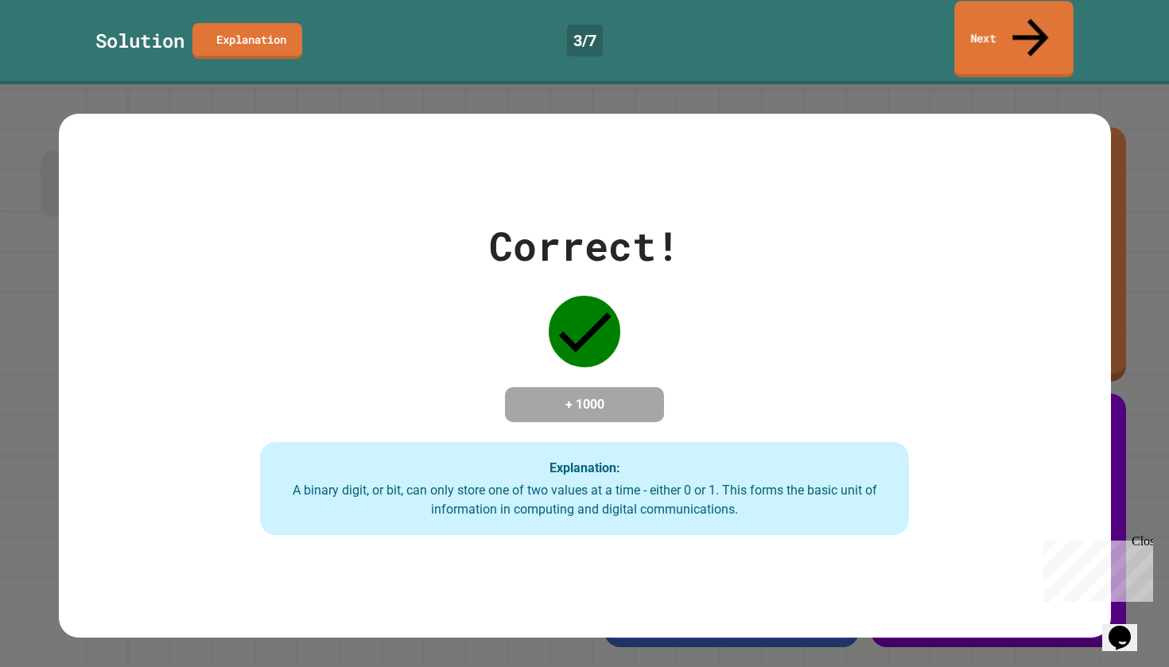
click at [1012, 43] on div "Solution Explanation 3 / 7 Next" at bounding box center [584, 42] width 1169 height 84
click at [976, 37] on link "Next" at bounding box center [1014, 39] width 120 height 75
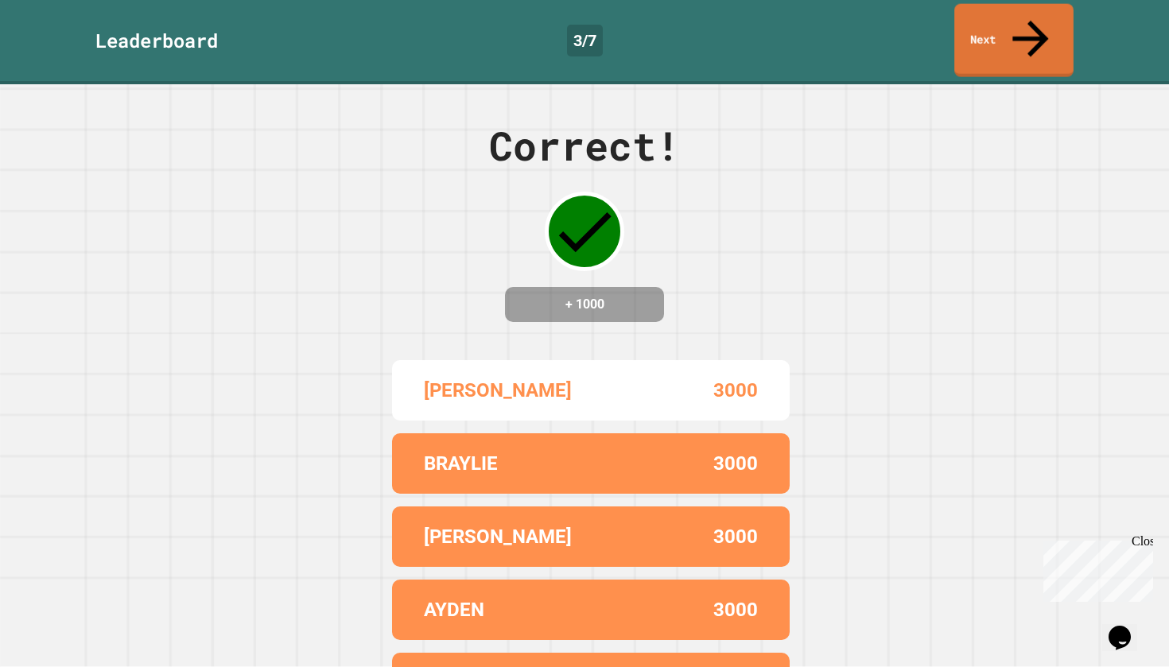
click at [1032, 46] on div "Leaderboard 3 / 7 Next" at bounding box center [584, 42] width 1169 height 84
click at [1021, 17] on link "Next" at bounding box center [1014, 38] width 116 height 77
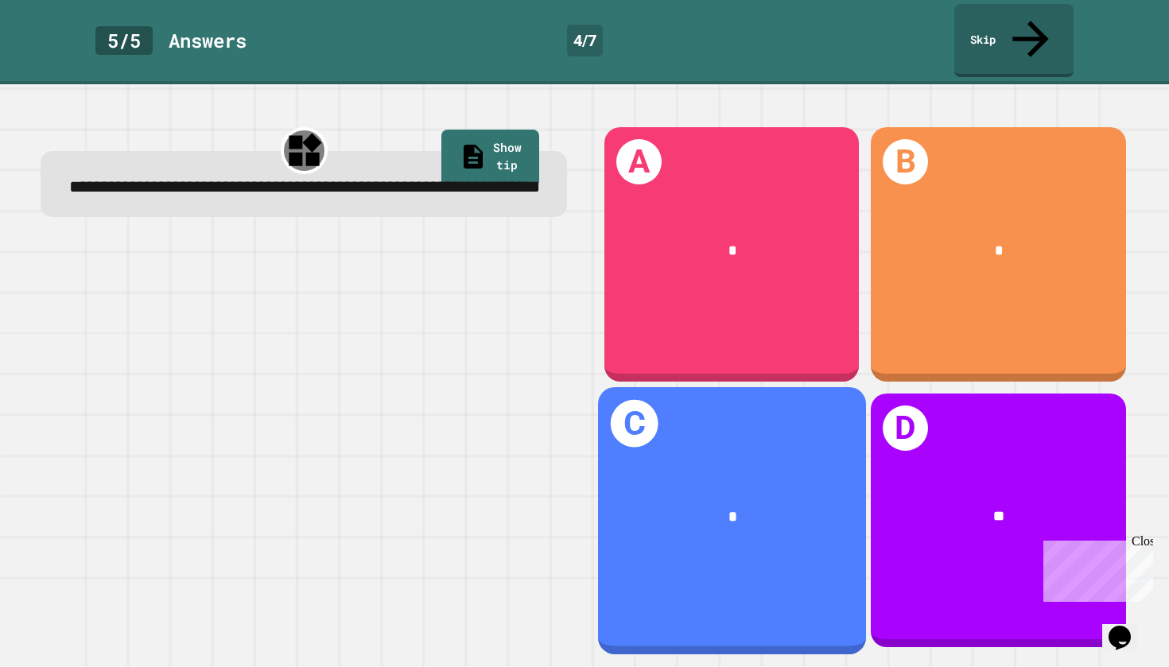
click at [677, 505] on div "*" at bounding box center [732, 516] width 208 height 23
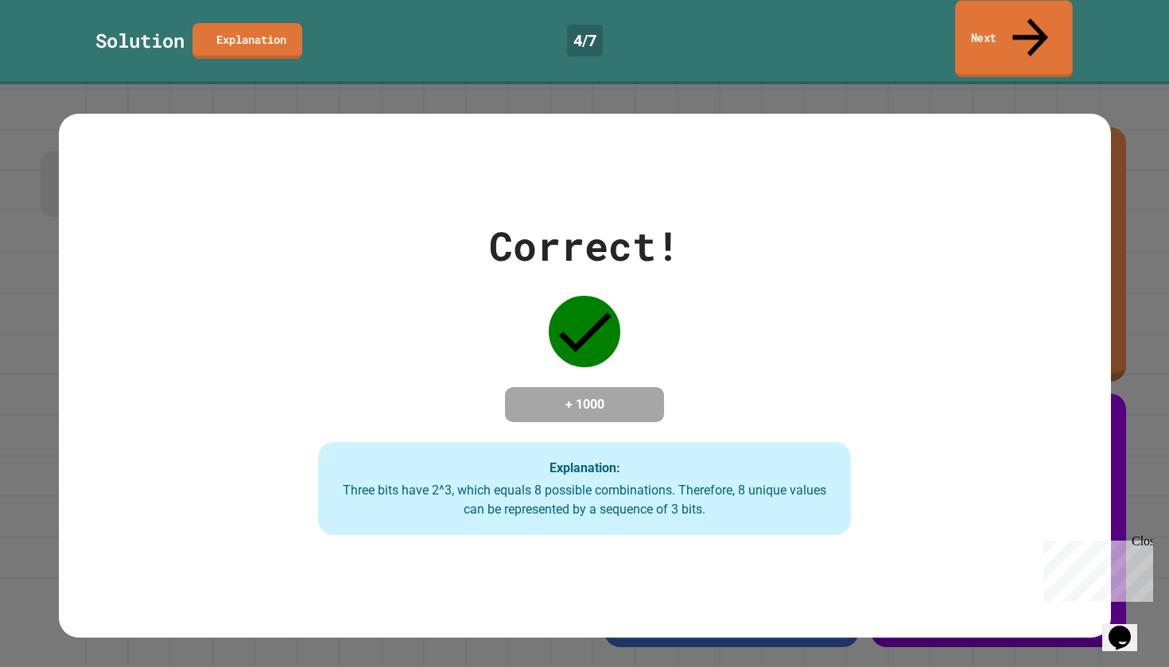
click at [1005, 20] on link "Next" at bounding box center [1014, 39] width 118 height 77
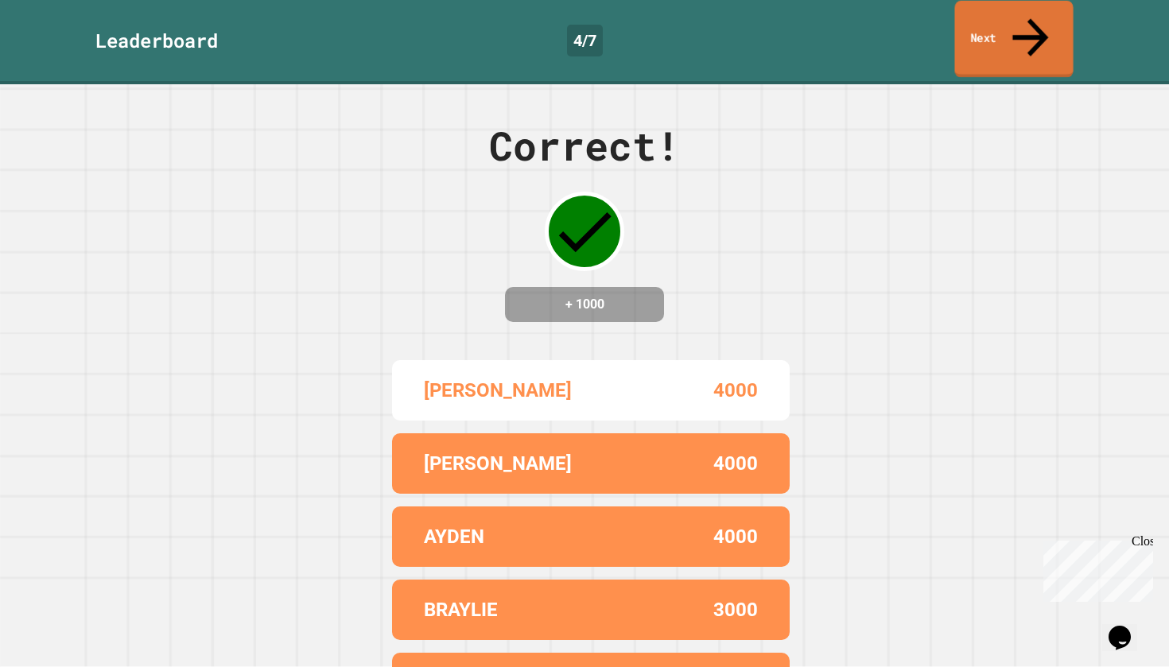
click at [1005, 20] on link "Next" at bounding box center [1013, 39] width 118 height 77
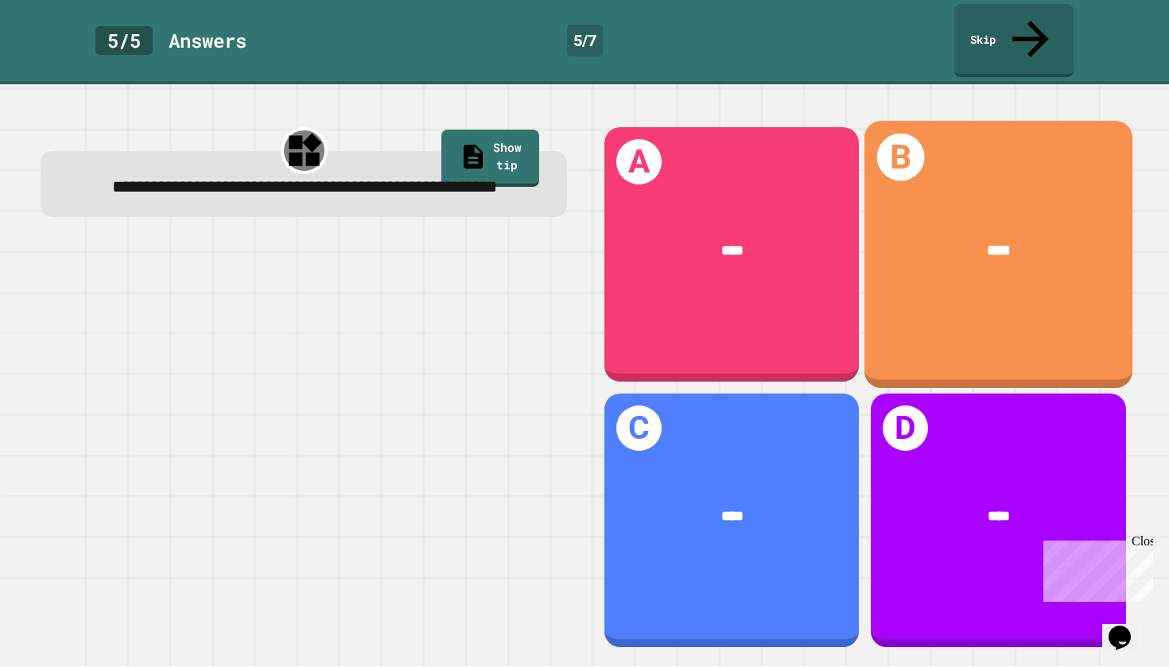
click at [925, 306] on div "B ****" at bounding box center [998, 254] width 268 height 267
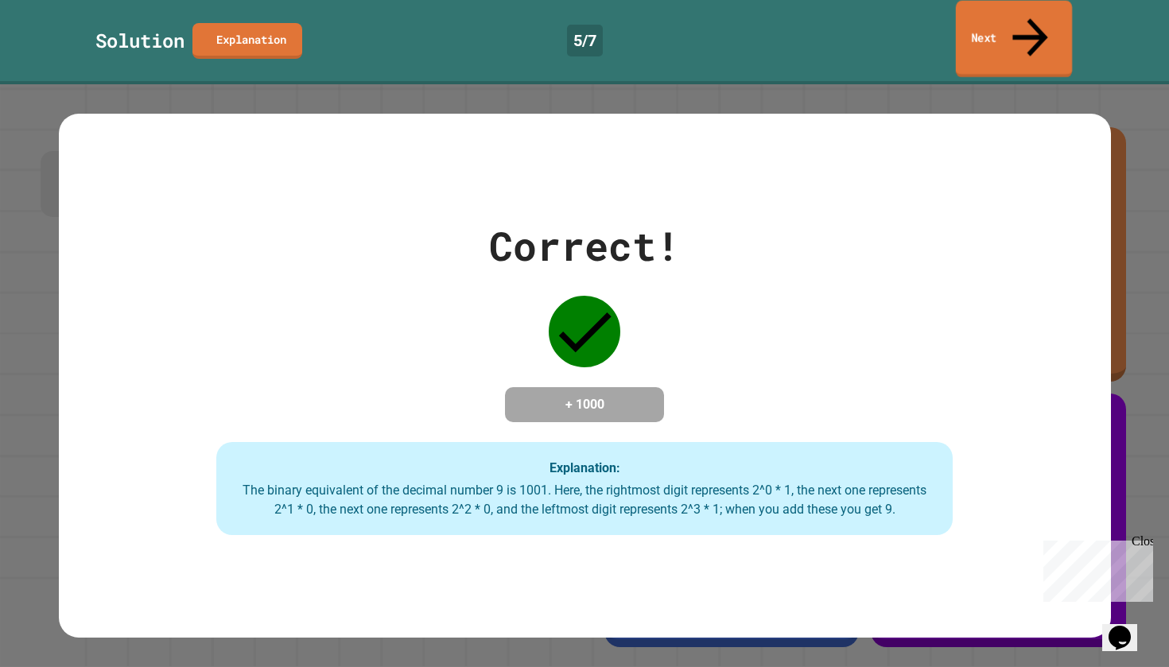
click at [1044, 11] on link "Next" at bounding box center [1014, 39] width 116 height 77
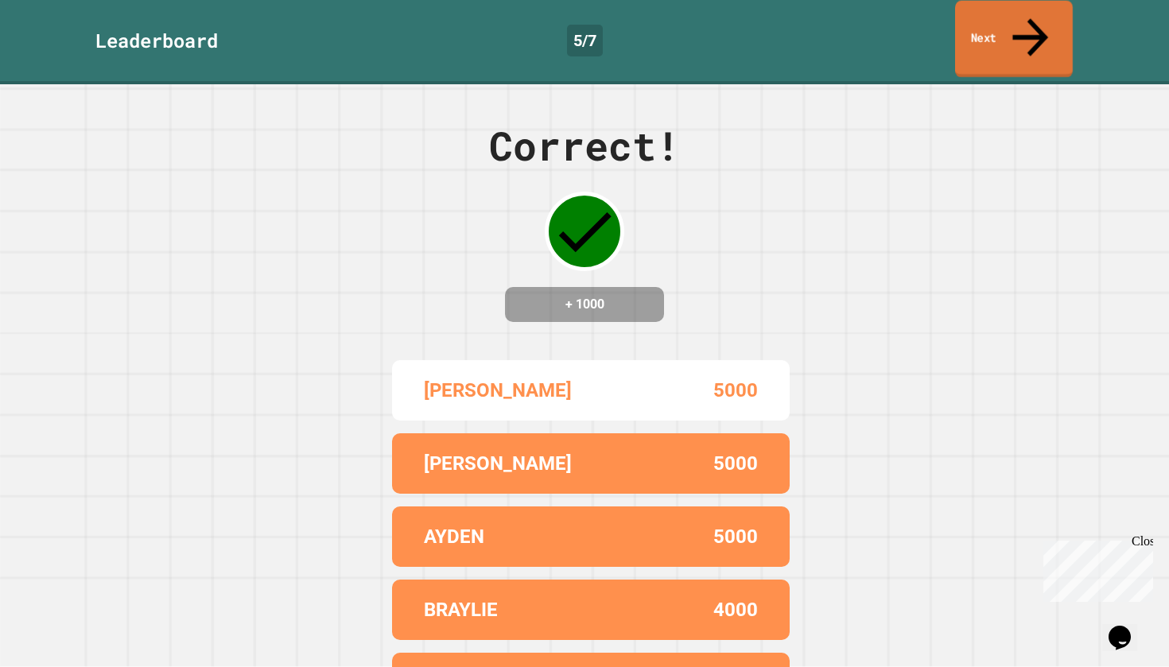
click at [1023, 20] on icon at bounding box center [1030, 37] width 53 height 56
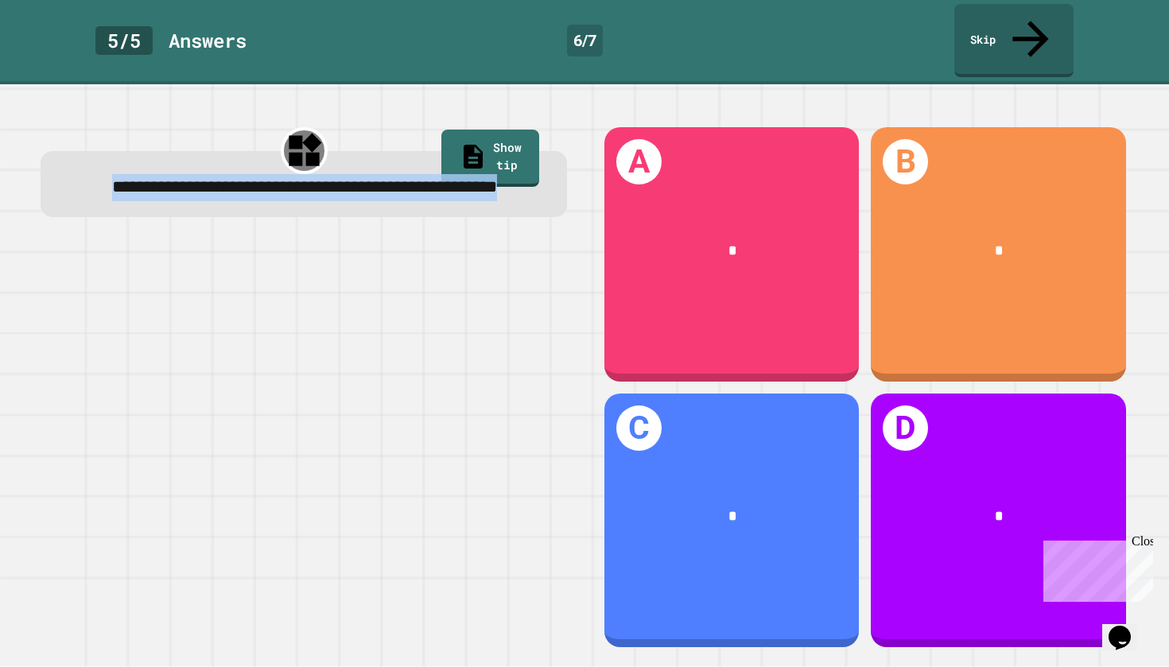
drag, startPoint x: 383, startPoint y: 208, endPoint x: 76, endPoint y: 145, distance: 314.1
click at [72, 151] on div "**********" at bounding box center [304, 184] width 526 height 67
click at [123, 197] on div "**********" at bounding box center [304, 187] width 479 height 27
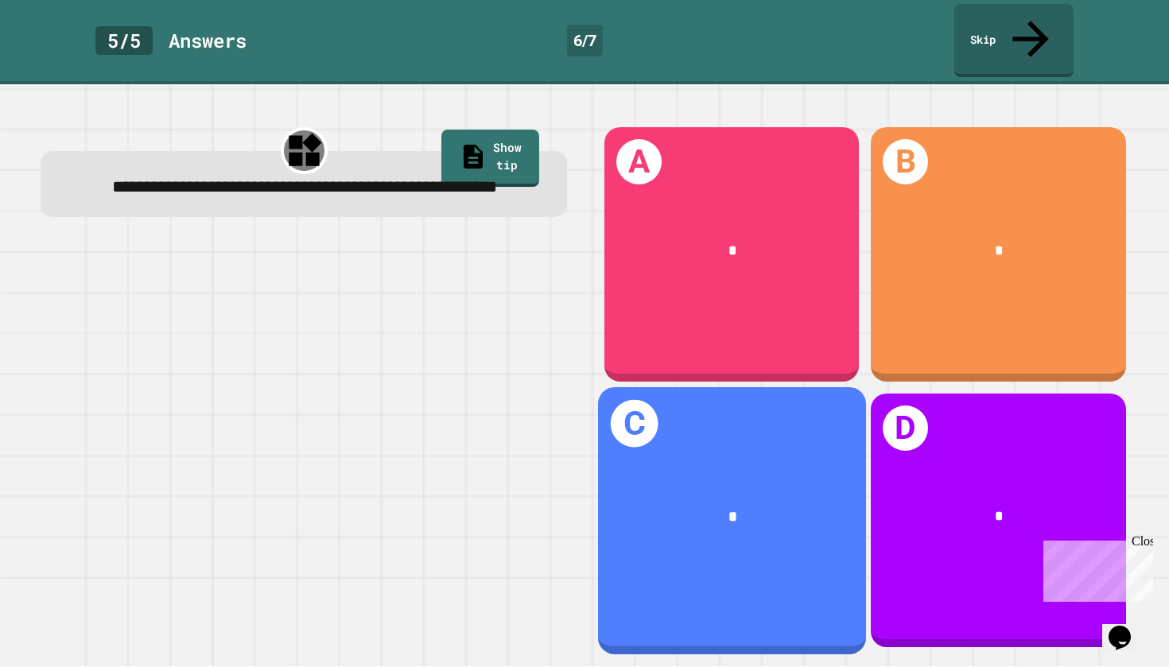
click at [763, 475] on div "*" at bounding box center [732, 516] width 268 height 83
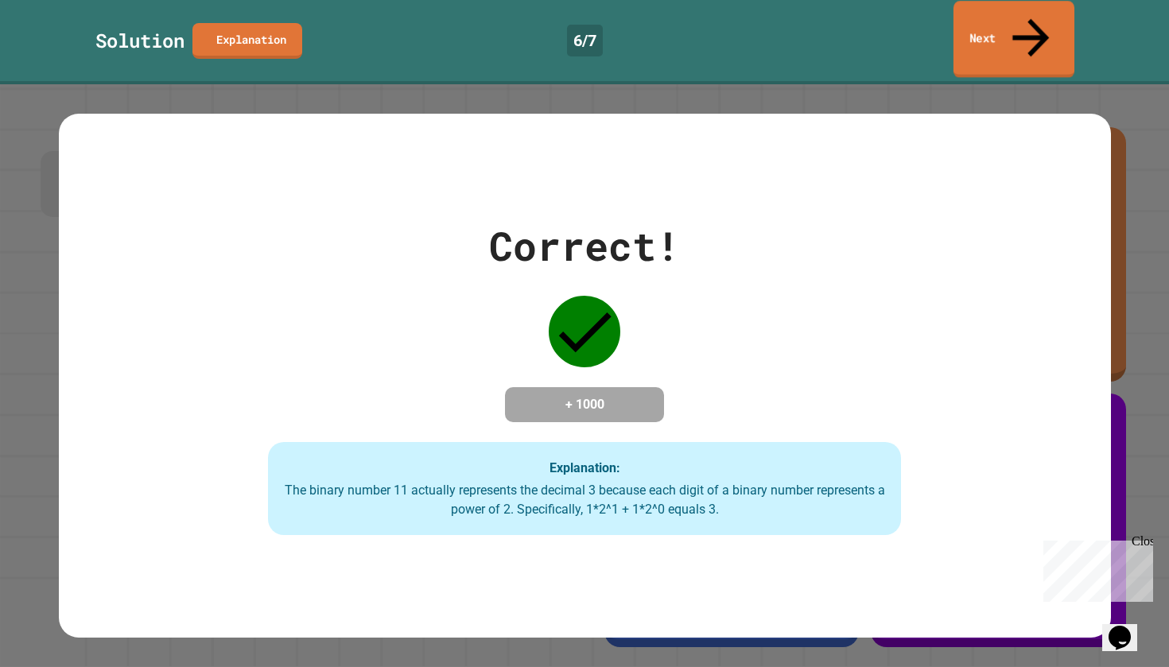
click at [1030, 10] on link "Next" at bounding box center [1014, 39] width 121 height 77
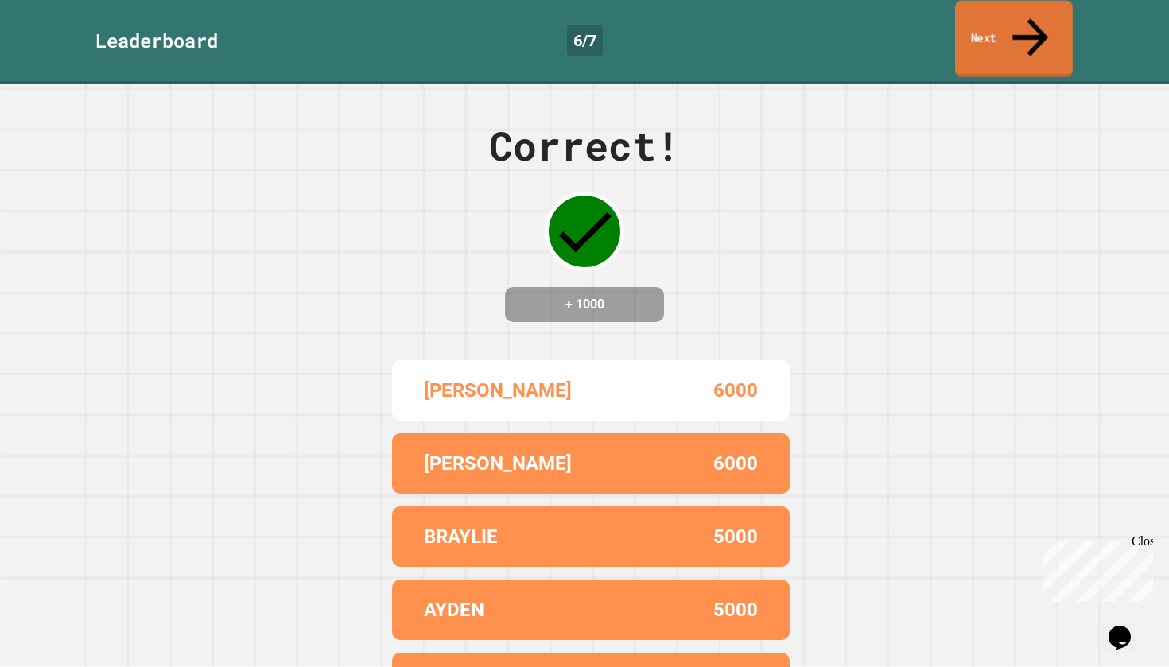
click at [1025, 22] on icon at bounding box center [1030, 37] width 53 height 56
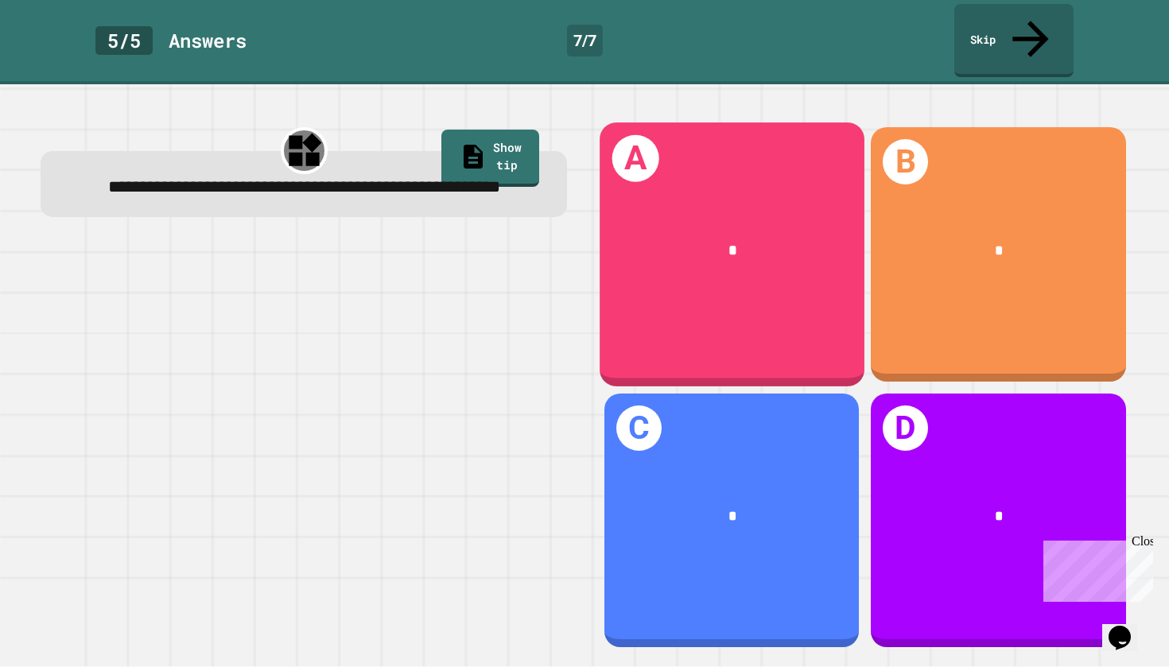
click at [720, 210] on div "*" at bounding box center [732, 250] width 265 height 81
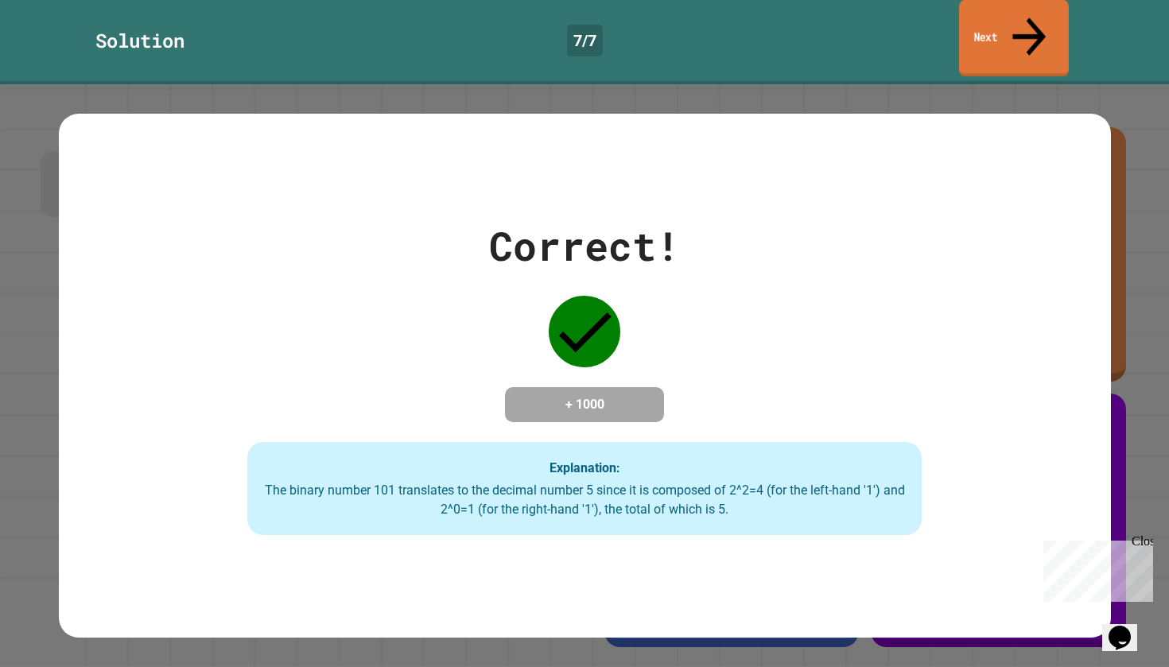
click at [997, 23] on link "Next" at bounding box center [1014, 38] width 110 height 77
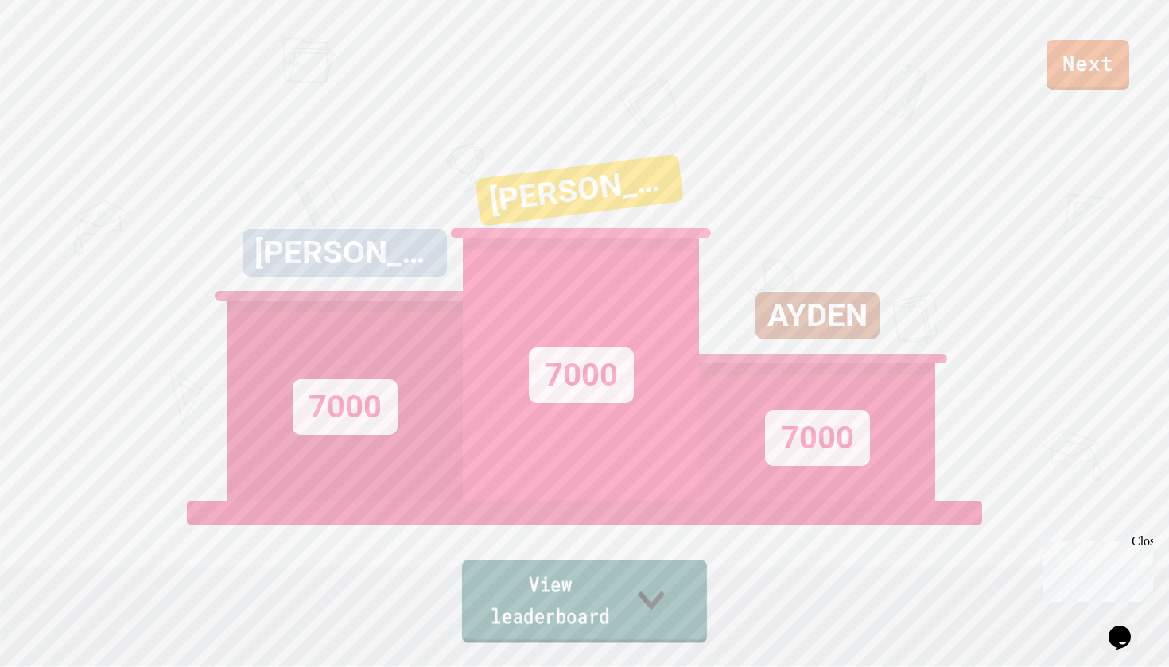
click at [519, 635] on link "View leaderboard" at bounding box center [584, 601] width 245 height 83
